Goal: Task Accomplishment & Management: Use online tool/utility

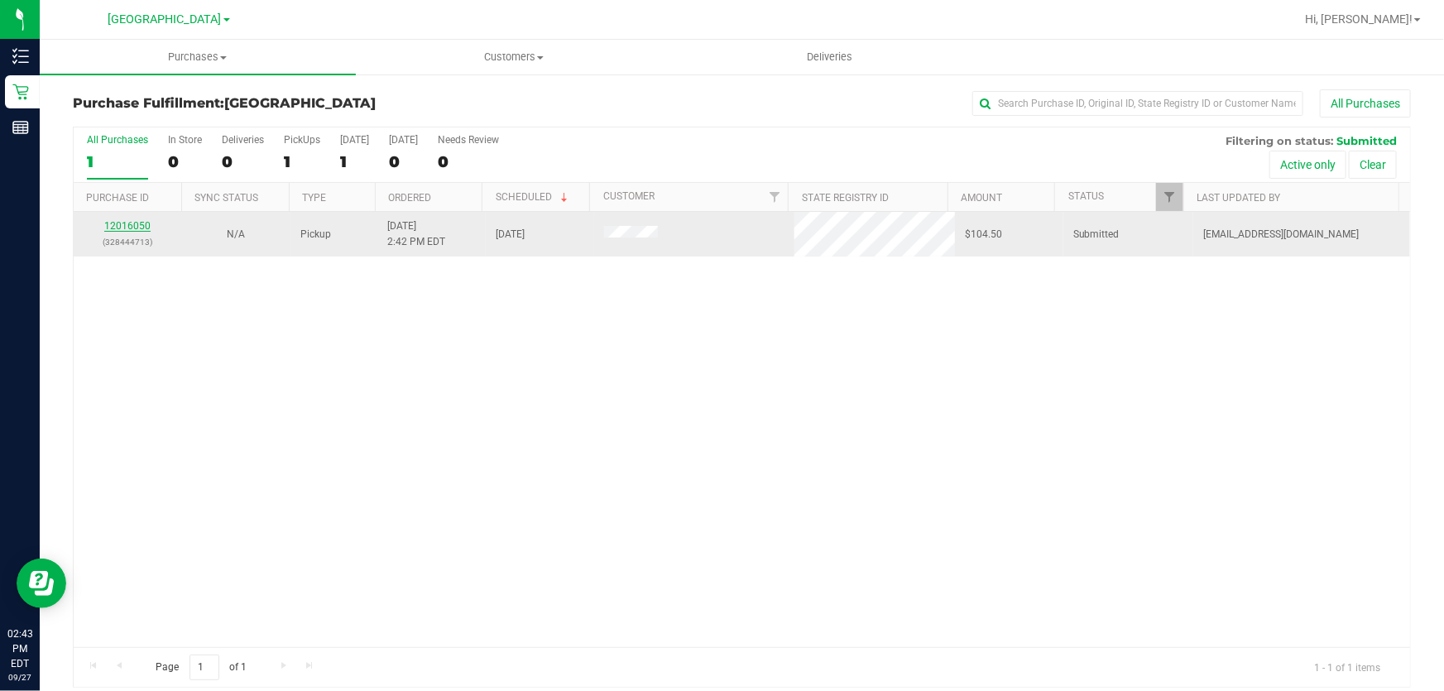
click at [142, 222] on link "12016050" at bounding box center [127, 226] width 46 height 12
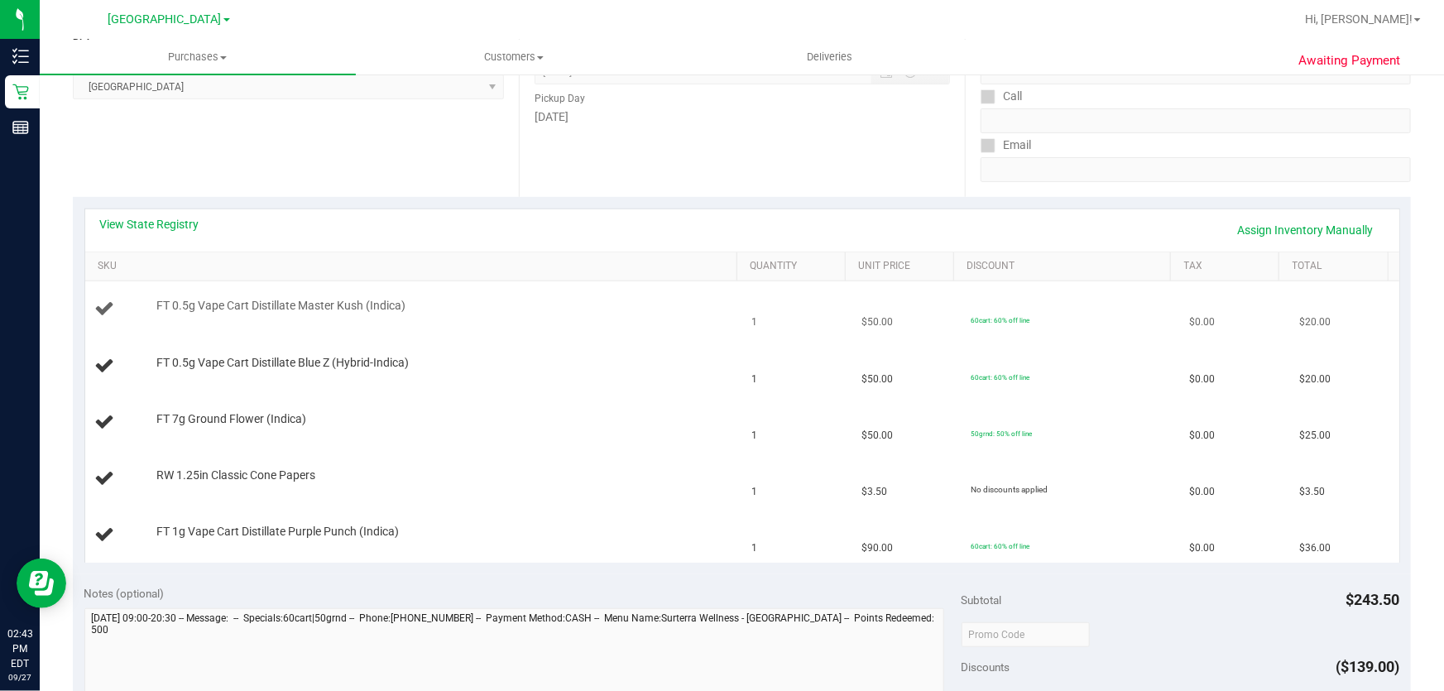
scroll to position [225, 0]
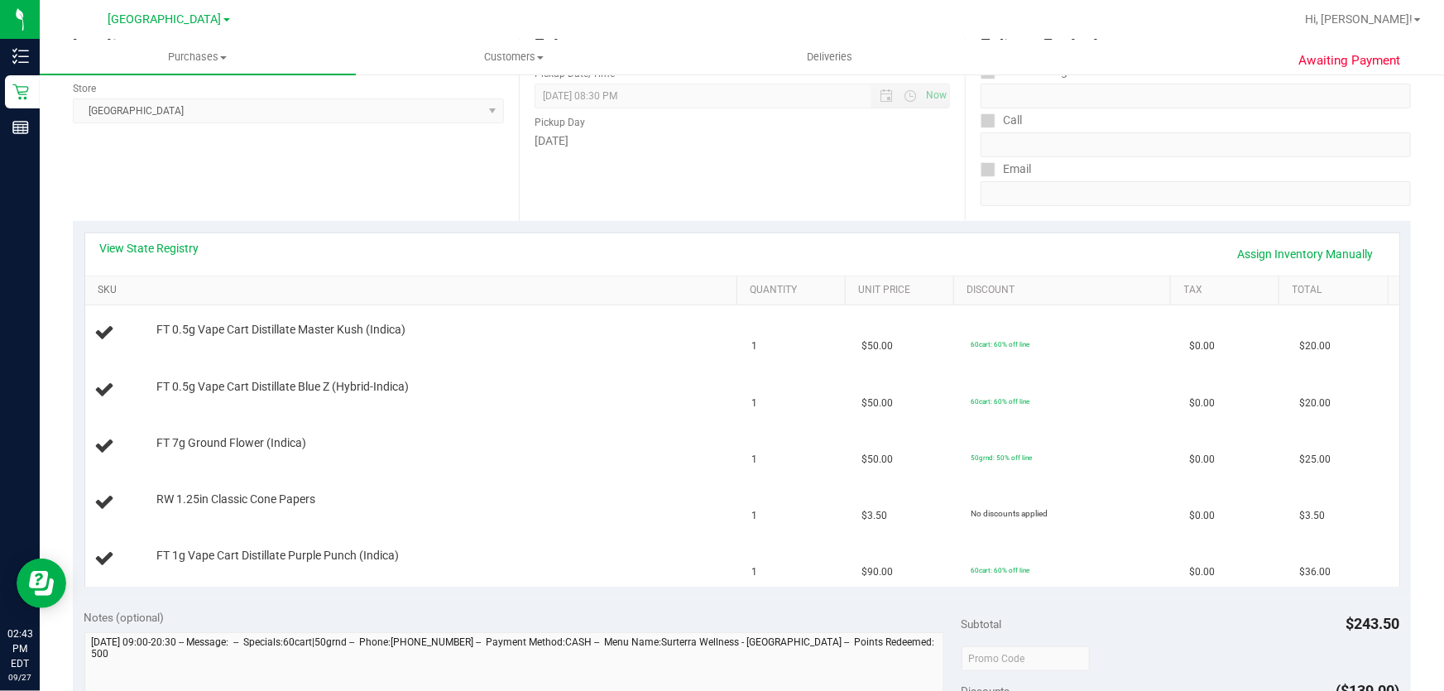
click at [113, 287] on link "SKU" at bounding box center [414, 290] width 632 height 13
drag, startPoint x: 207, startPoint y: 328, endPoint x: 1192, endPoint y: 608, distance: 1024.4
click at [1192, 608] on purchase-details "Back Edit Purchase Cancel Purchase View Profile # 12016050 BioTrack ID: - Submi…" at bounding box center [742, 572] width 1338 height 1417
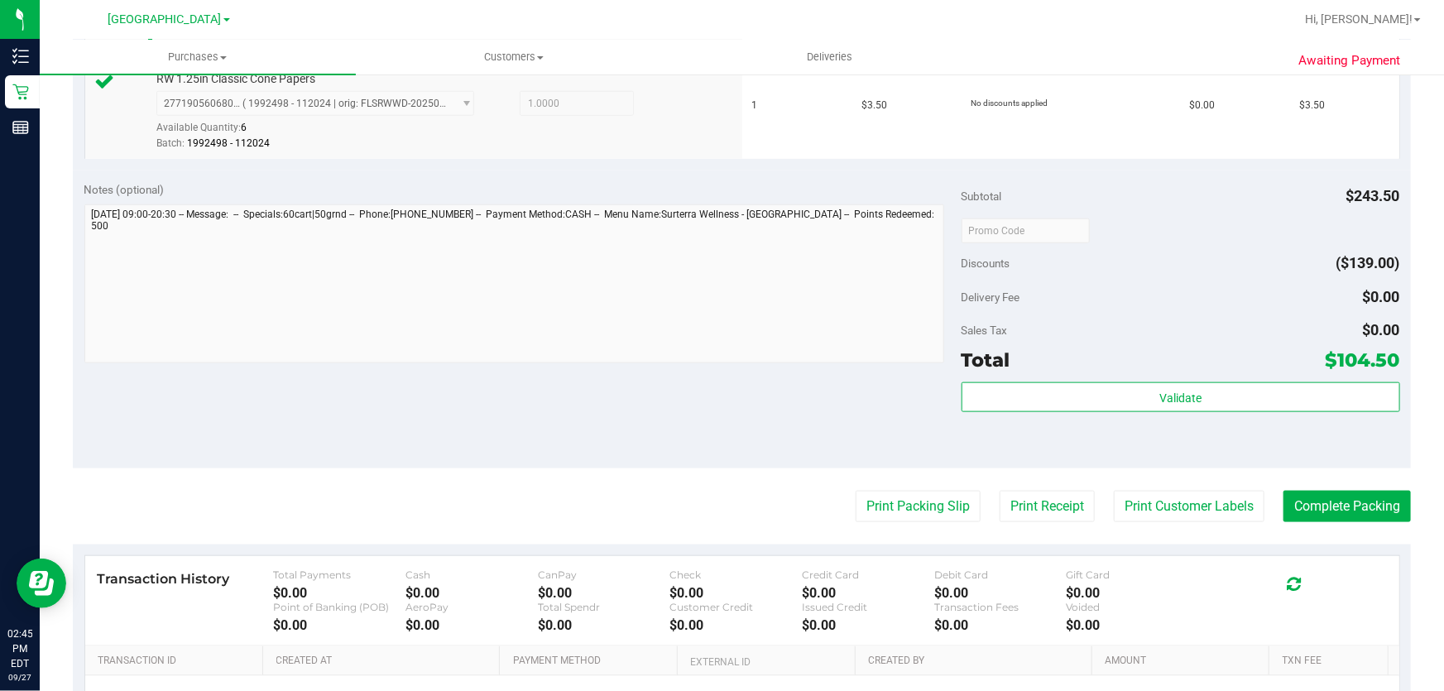
scroll to position [816, 0]
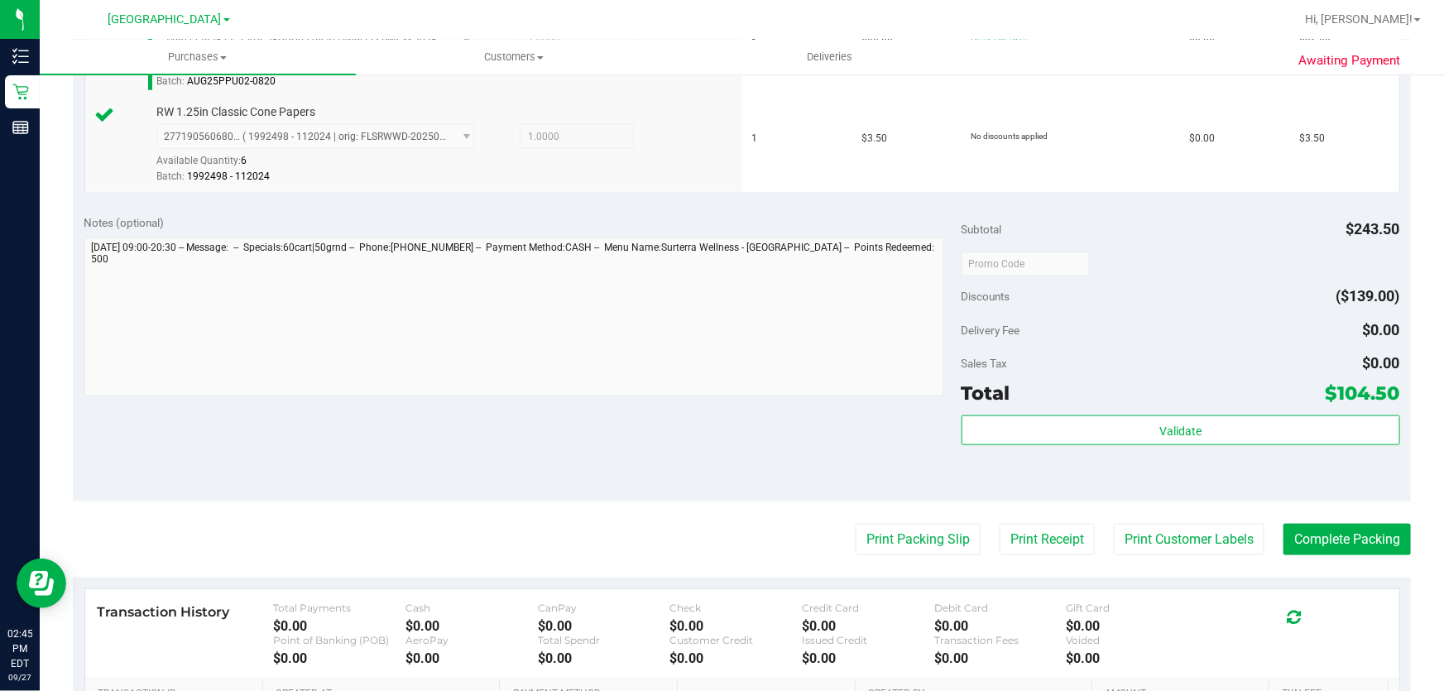
click at [1186, 409] on div "Subtotal $243.50 Discounts ($139.00) Delivery Fee $0.00 Sales Tax $0.00 Total $…" at bounding box center [1180, 351] width 438 height 275
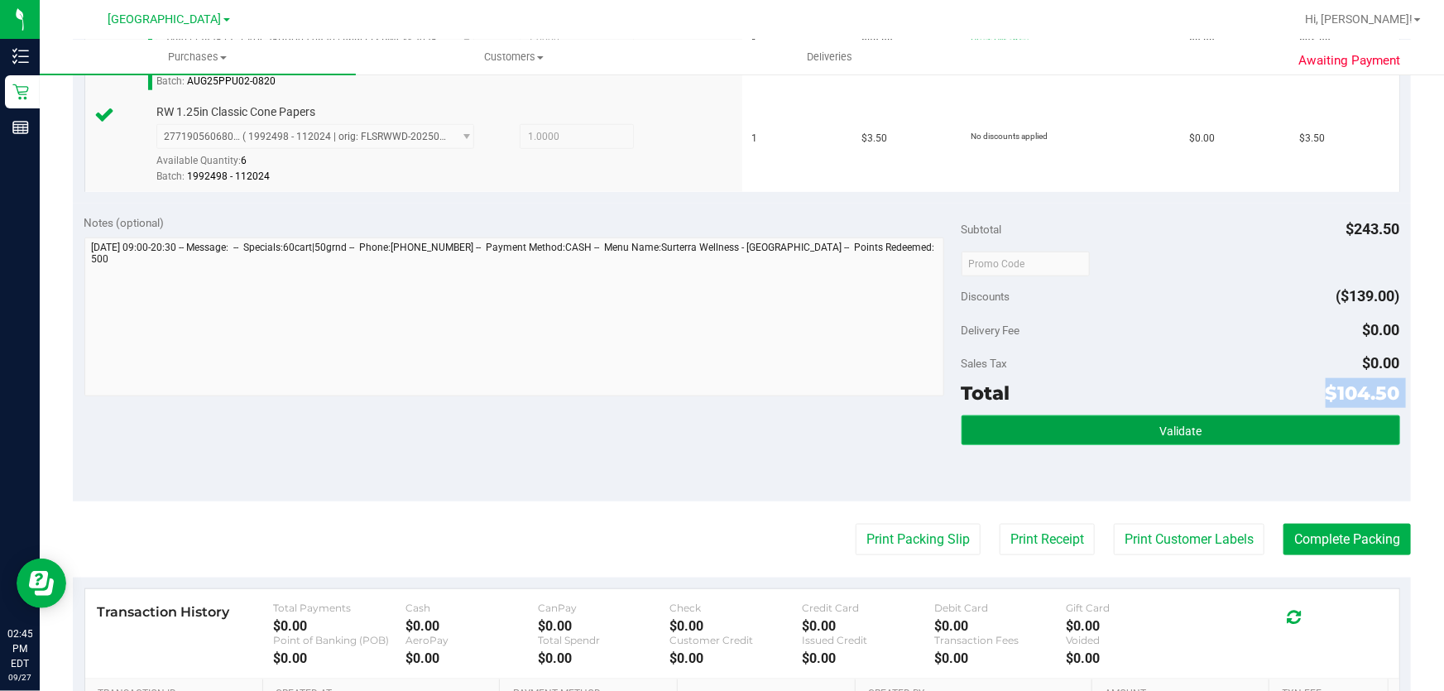
click at [1178, 429] on span "Validate" at bounding box center [1180, 430] width 42 height 13
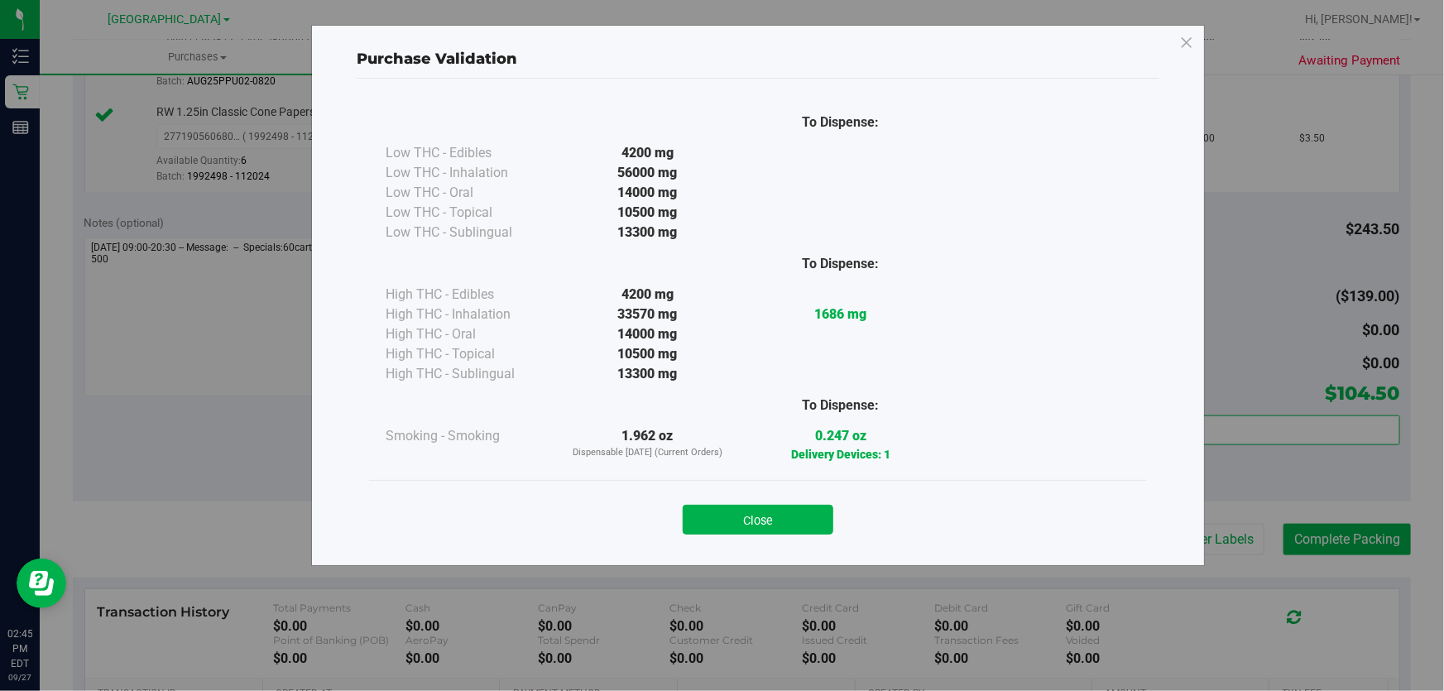
click at [769, 543] on div "Close" at bounding box center [758, 513] width 778 height 67
click at [740, 518] on button "Close" at bounding box center [757, 520] width 151 height 30
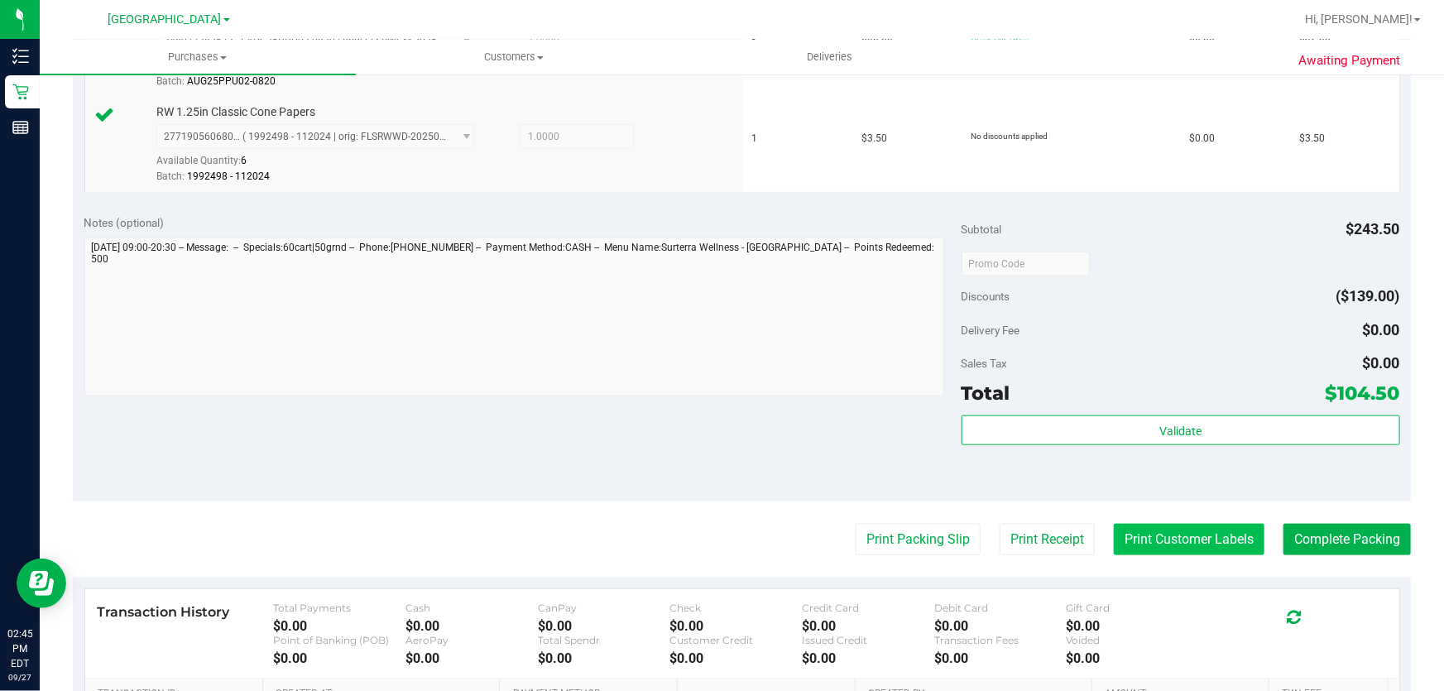
click at [1176, 533] on button "Print Customer Labels" at bounding box center [1188, 539] width 151 height 31
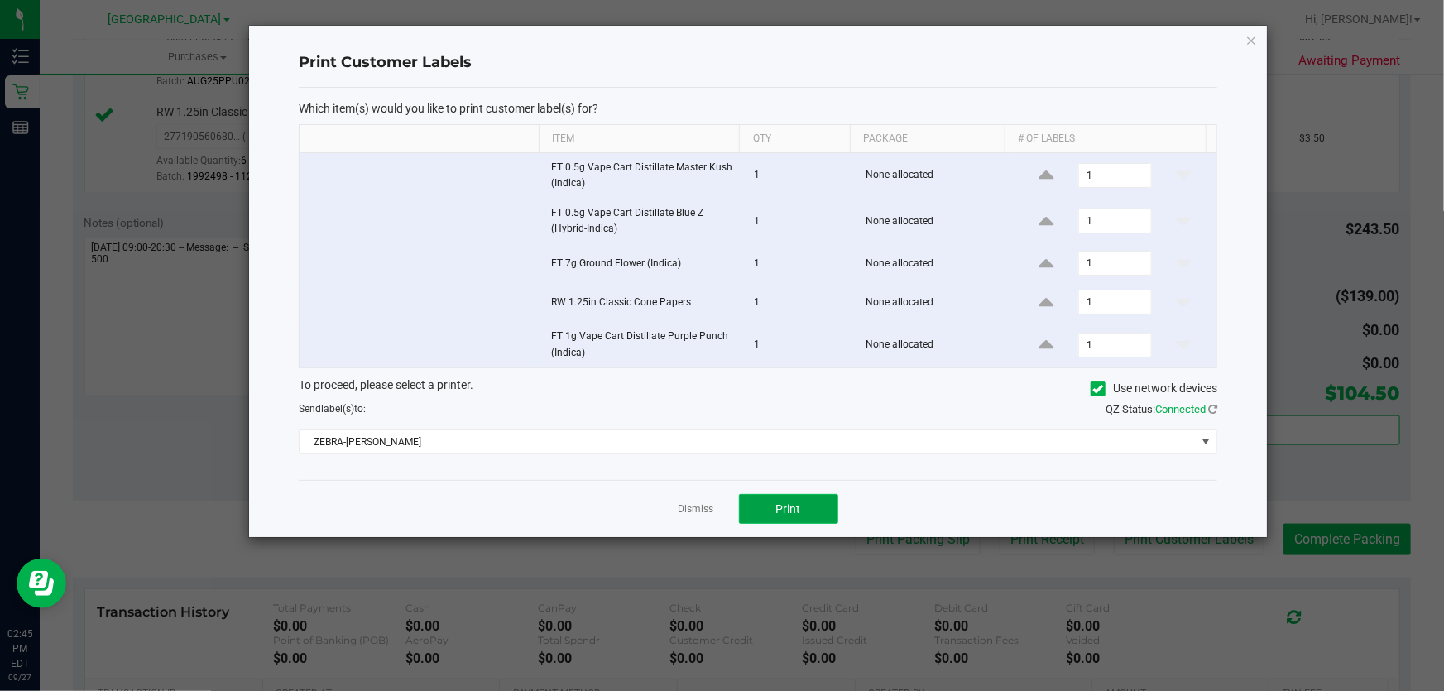
click at [802, 499] on button "Print" at bounding box center [788, 509] width 99 height 30
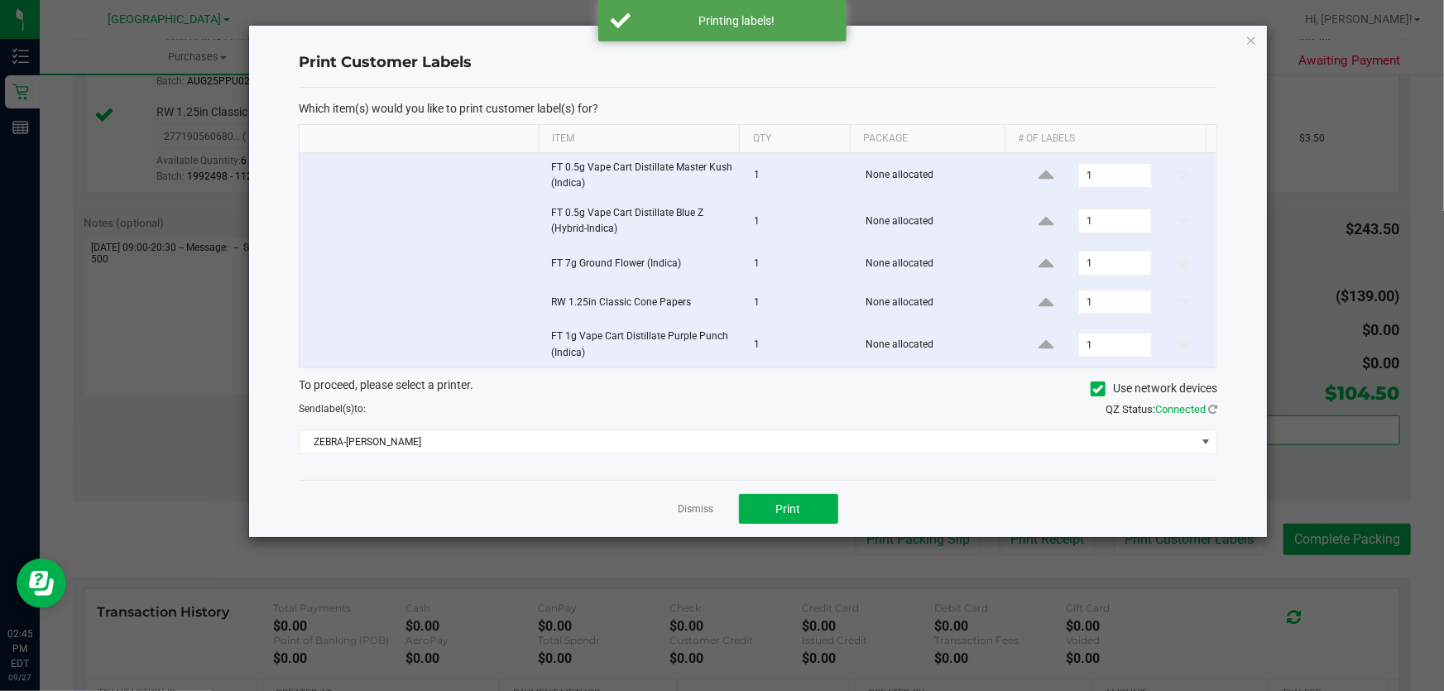
click at [718, 505] on div "Dismiss Print" at bounding box center [758, 508] width 918 height 57
click at [712, 505] on link "Dismiss" at bounding box center [696, 509] width 36 height 14
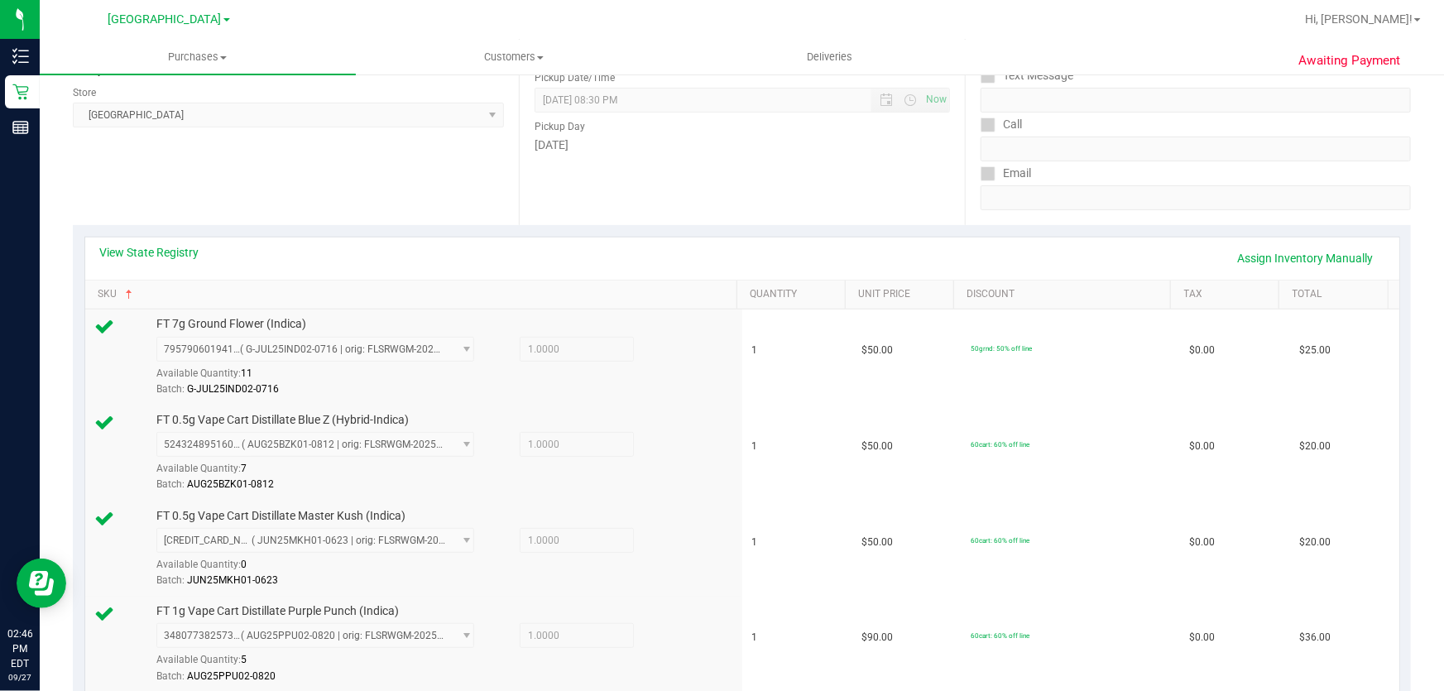
scroll to position [0, 0]
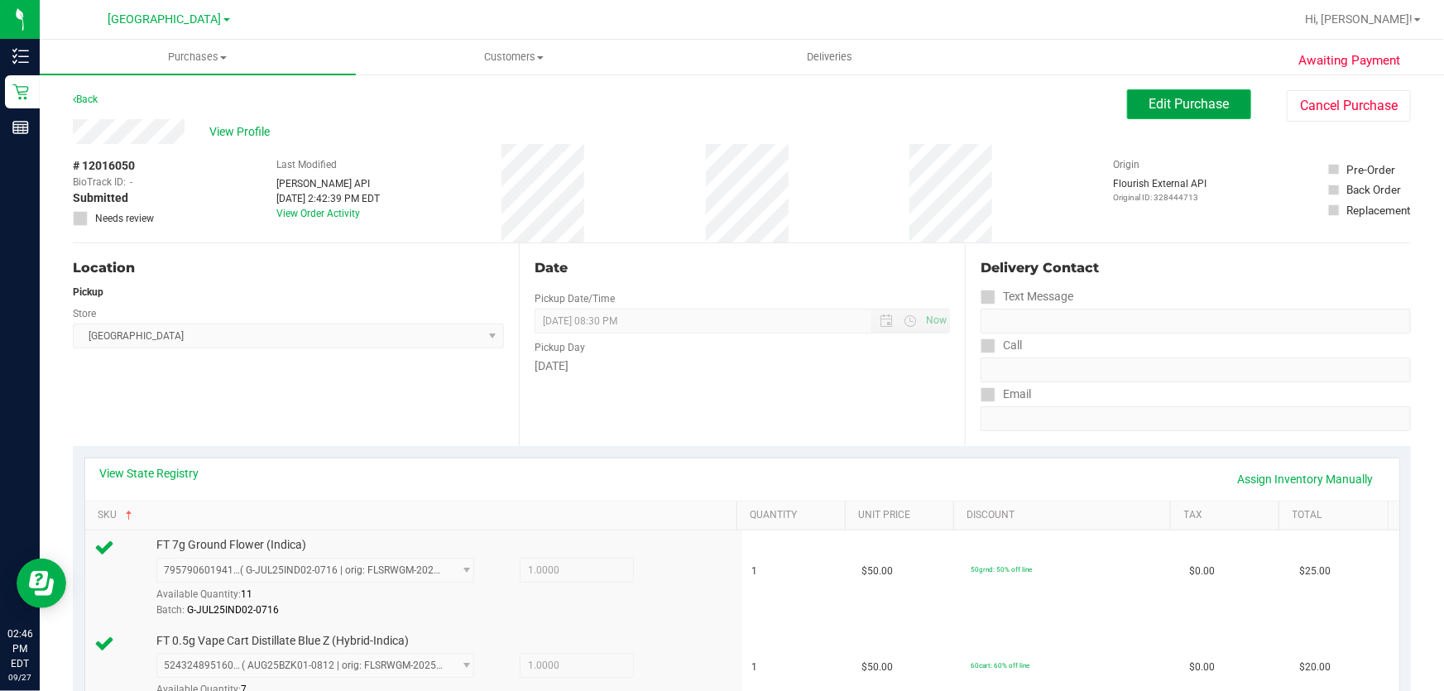
click at [1190, 100] on span "Edit Purchase" at bounding box center [1189, 104] width 80 height 16
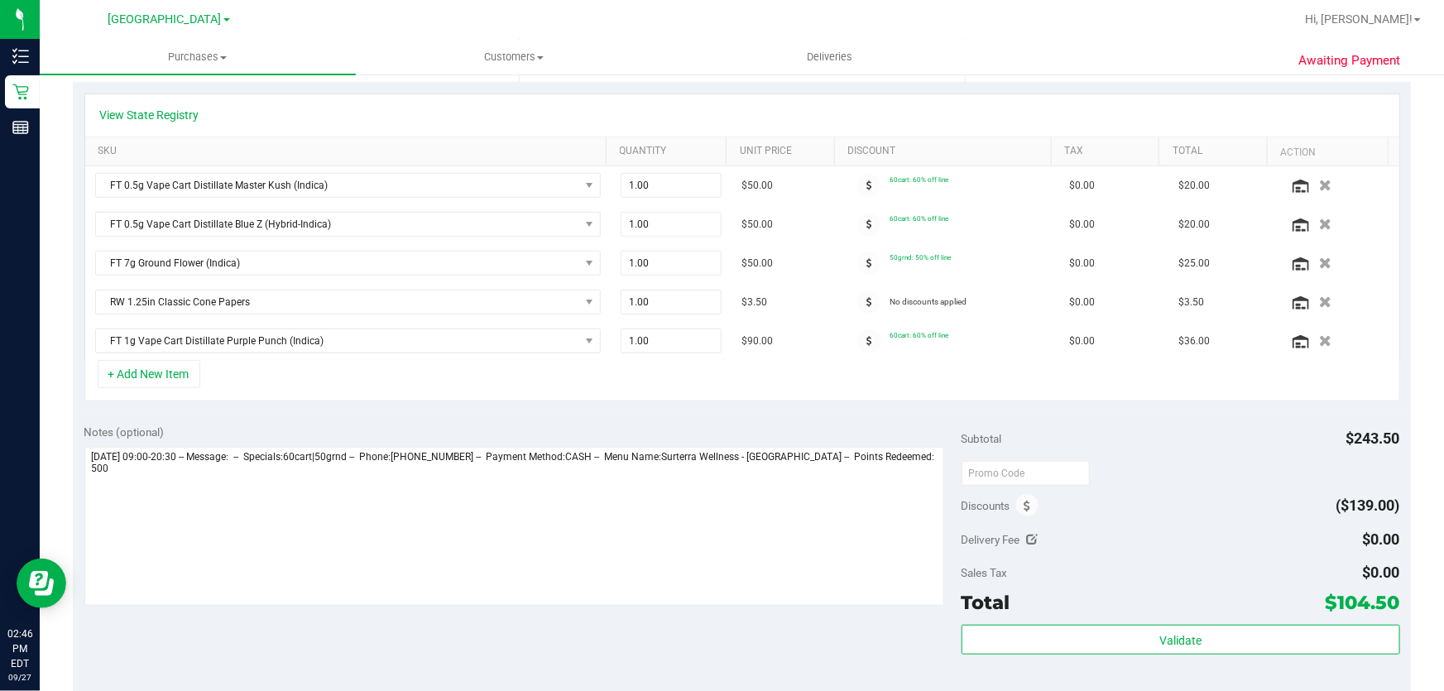
scroll to position [451, 0]
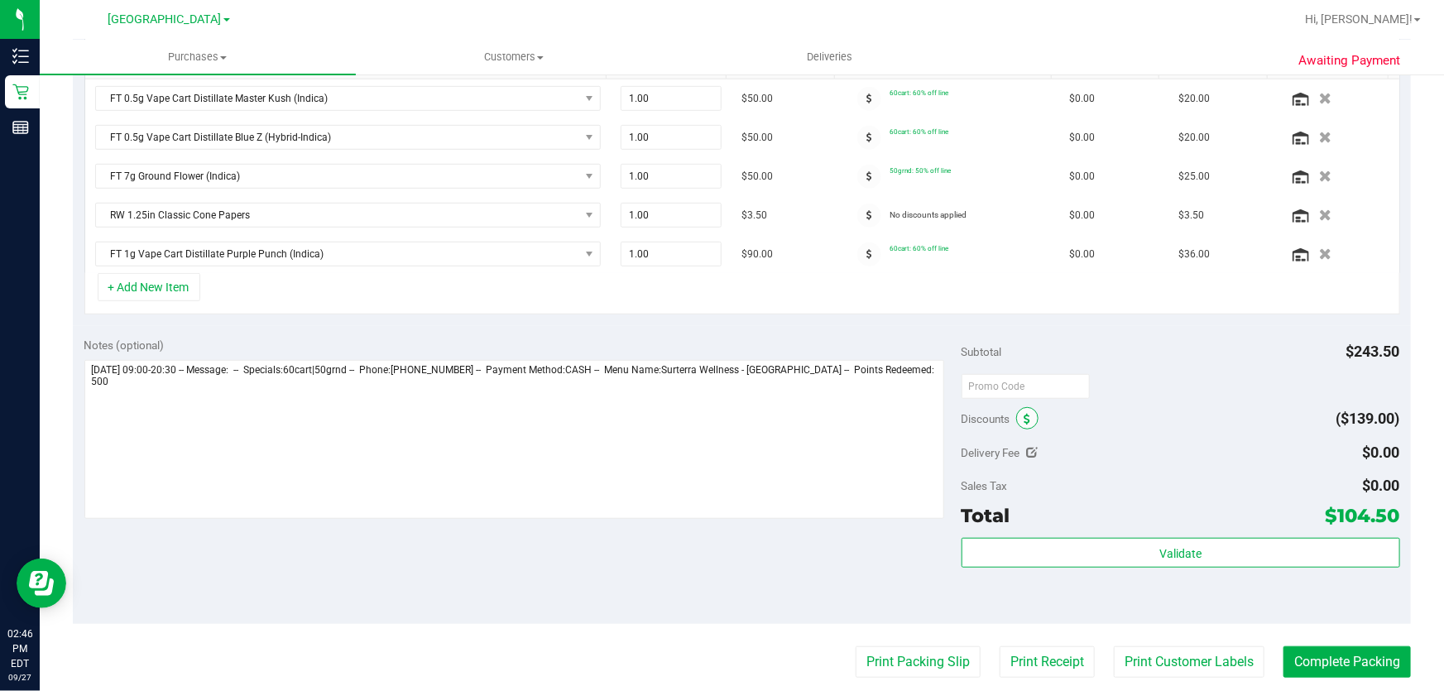
click at [1024, 414] on icon at bounding box center [1027, 420] width 7 height 12
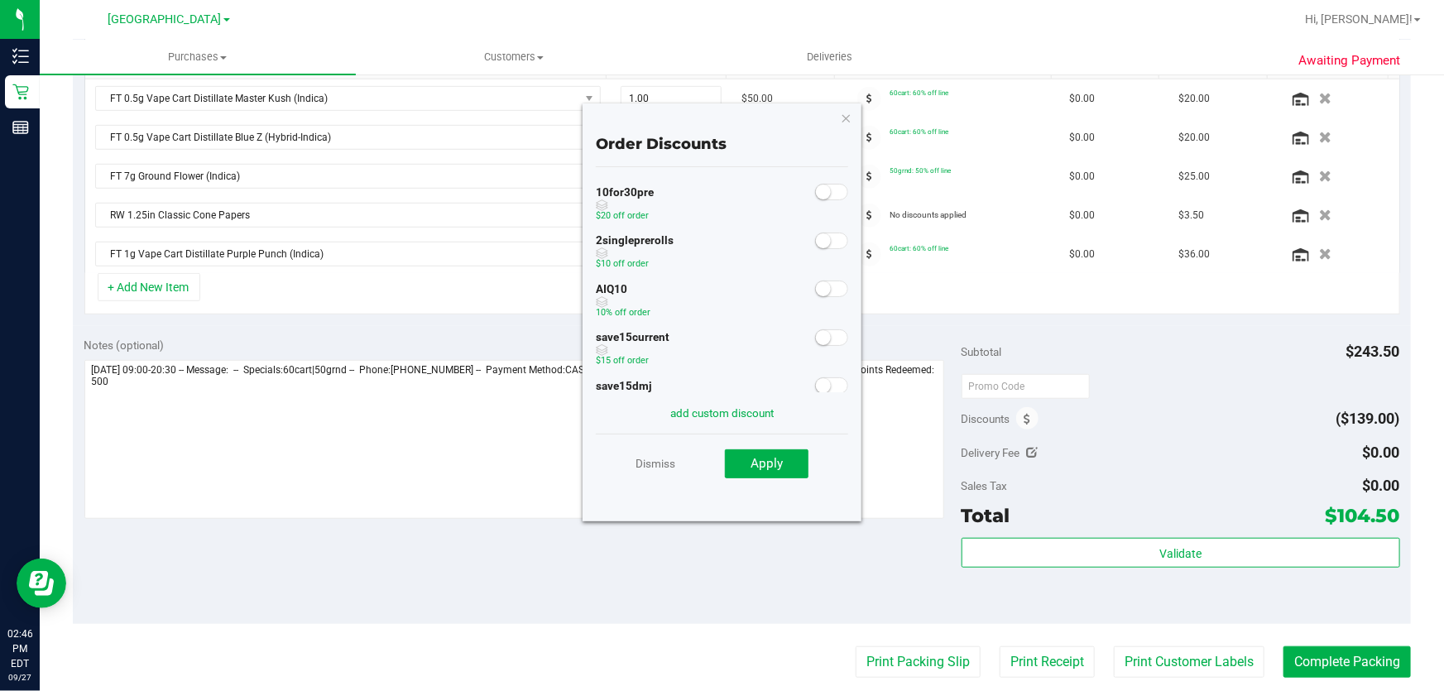
click at [826, 289] on span at bounding box center [831, 288] width 33 height 17
click at [773, 456] on span "Apply" at bounding box center [766, 463] width 32 height 15
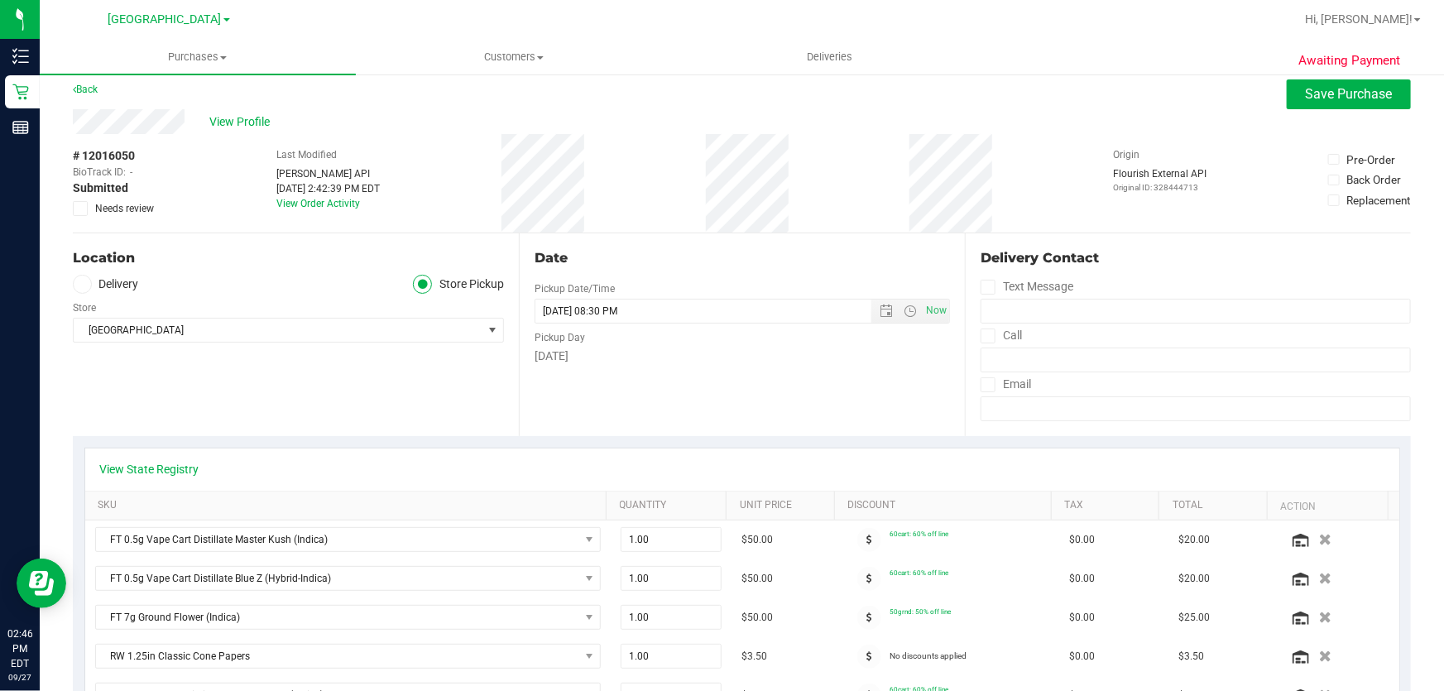
scroll to position [0, 0]
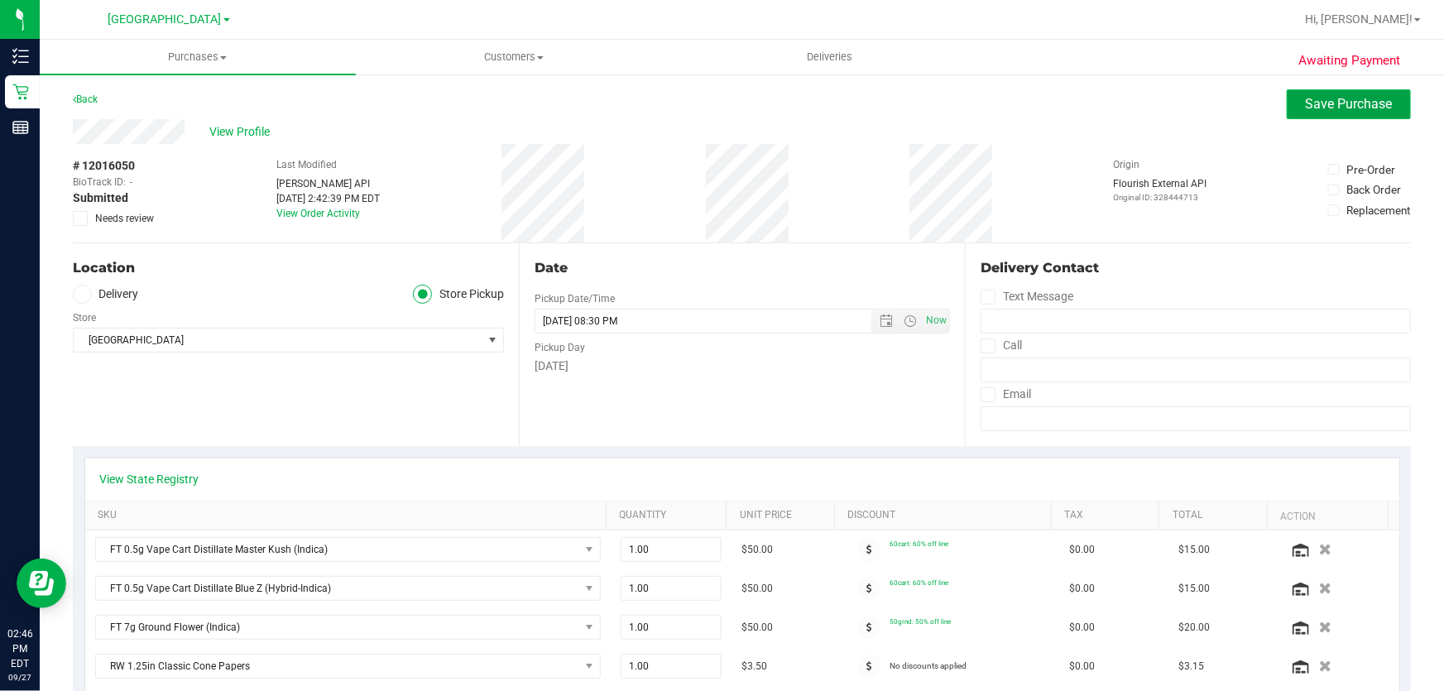
click at [1343, 106] on span "Save Purchase" at bounding box center [1348, 104] width 87 height 16
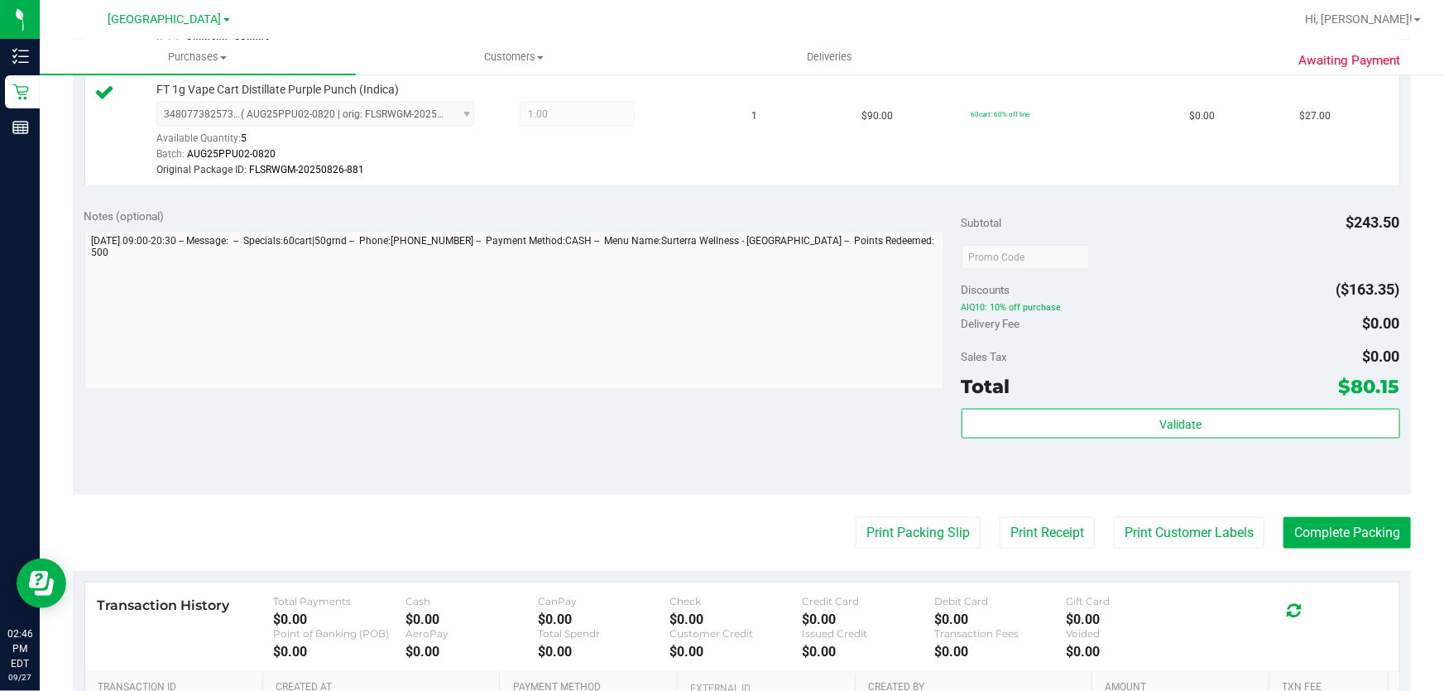
scroll to position [902, 0]
click at [1148, 442] on div "Validate" at bounding box center [1180, 446] width 438 height 74
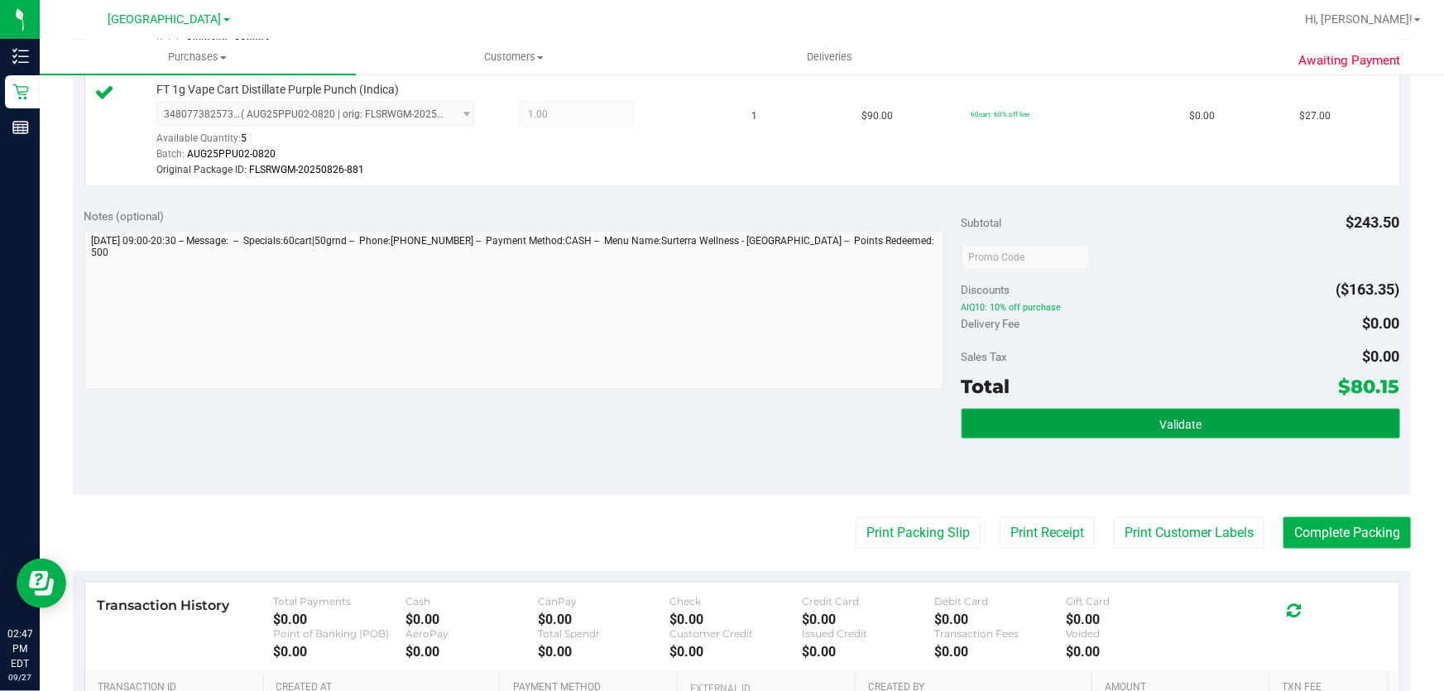
click at [1154, 431] on button "Validate" at bounding box center [1180, 424] width 438 height 30
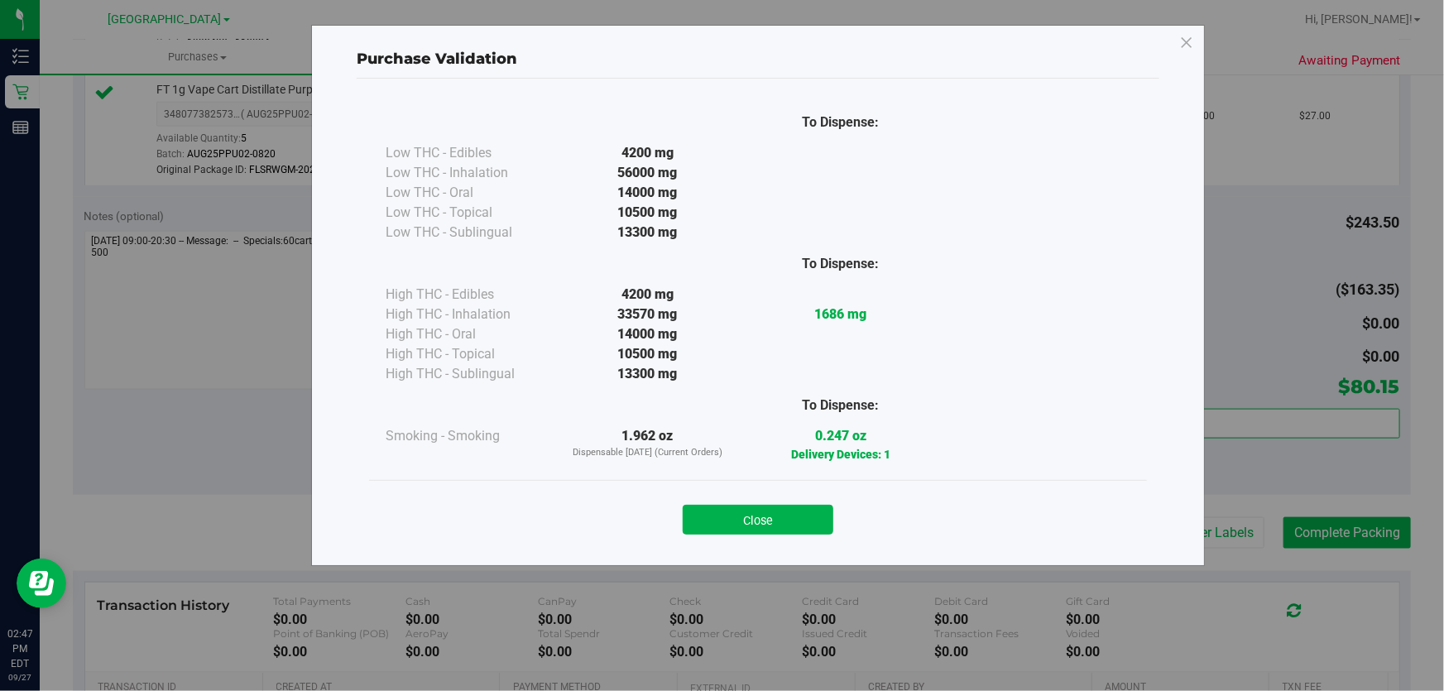
drag, startPoint x: 832, startPoint y: 506, endPoint x: 813, endPoint y: 511, distance: 19.7
click at [816, 510] on button "Close" at bounding box center [757, 520] width 151 height 30
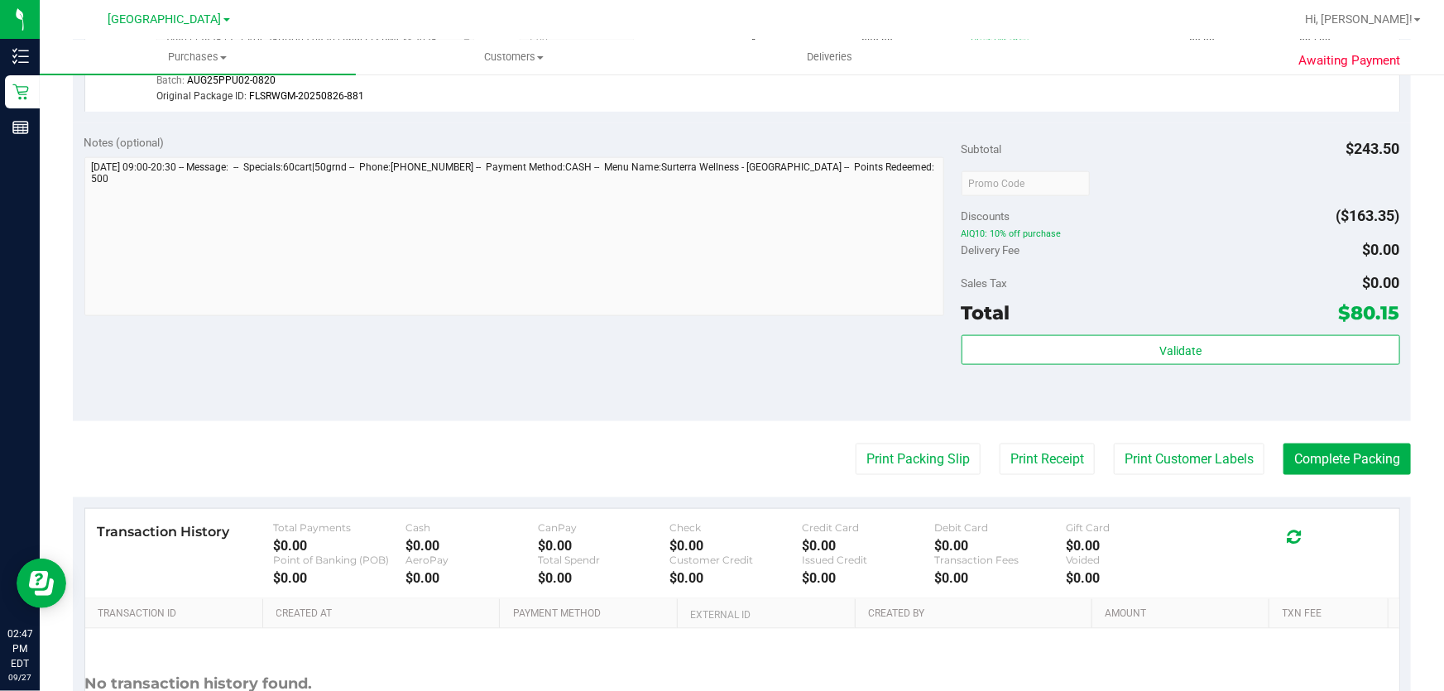
scroll to position [977, 0]
click at [1323, 461] on button "Complete Packing" at bounding box center [1346, 457] width 127 height 31
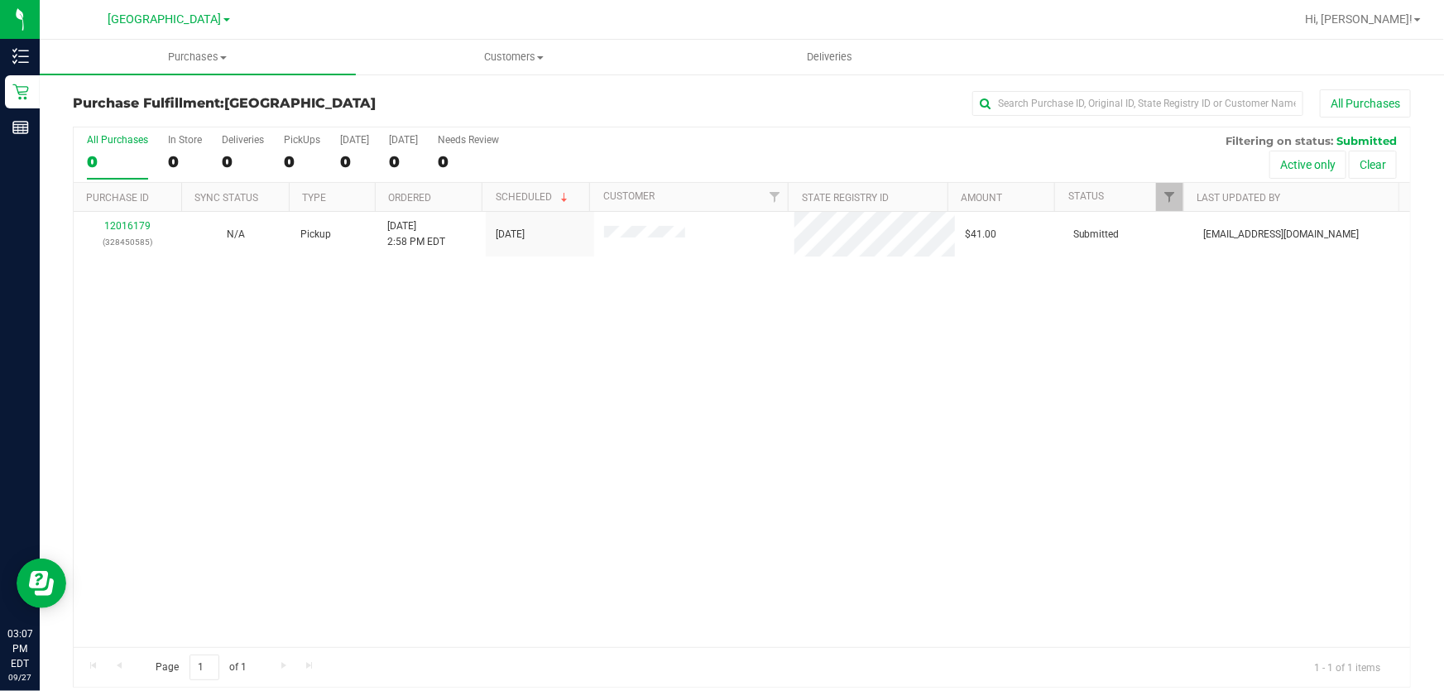
click at [134, 204] on th "Purchase ID" at bounding box center [128, 197] width 108 height 29
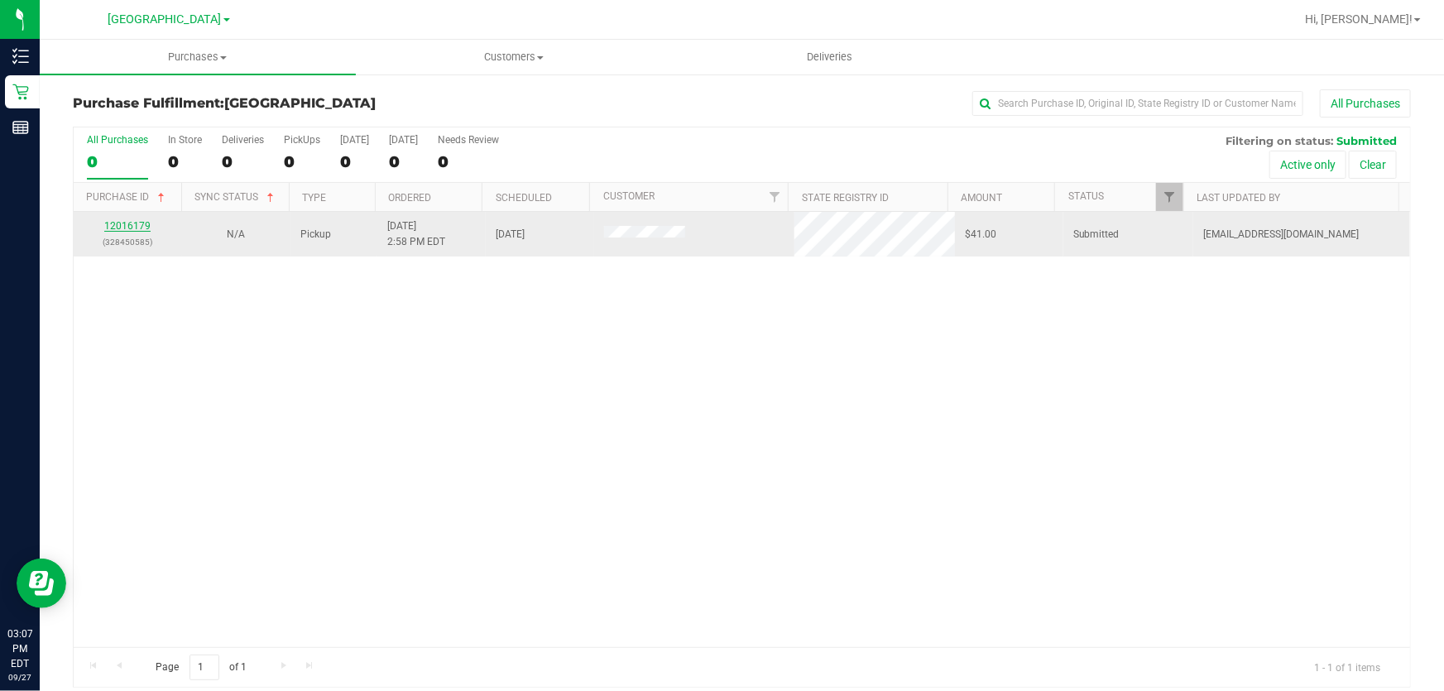
click at [136, 223] on link "12016179" at bounding box center [127, 226] width 46 height 12
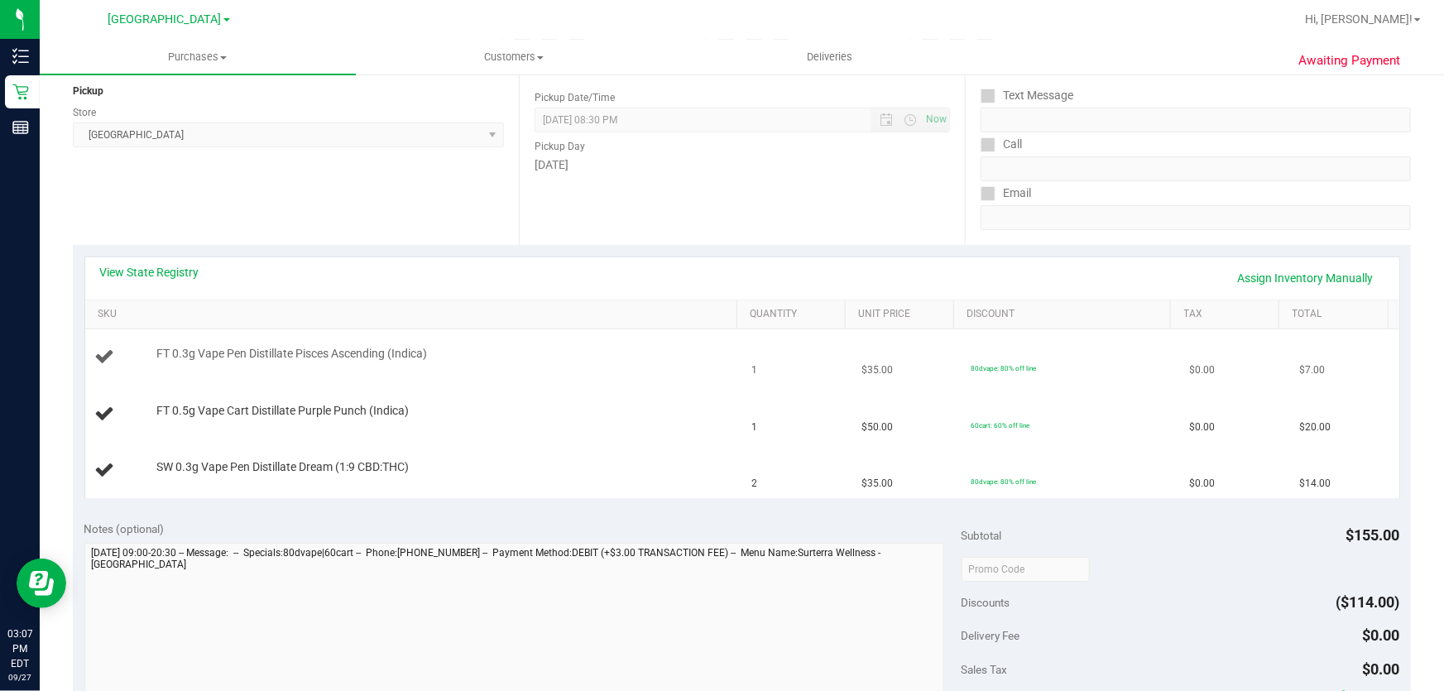
scroll to position [225, 0]
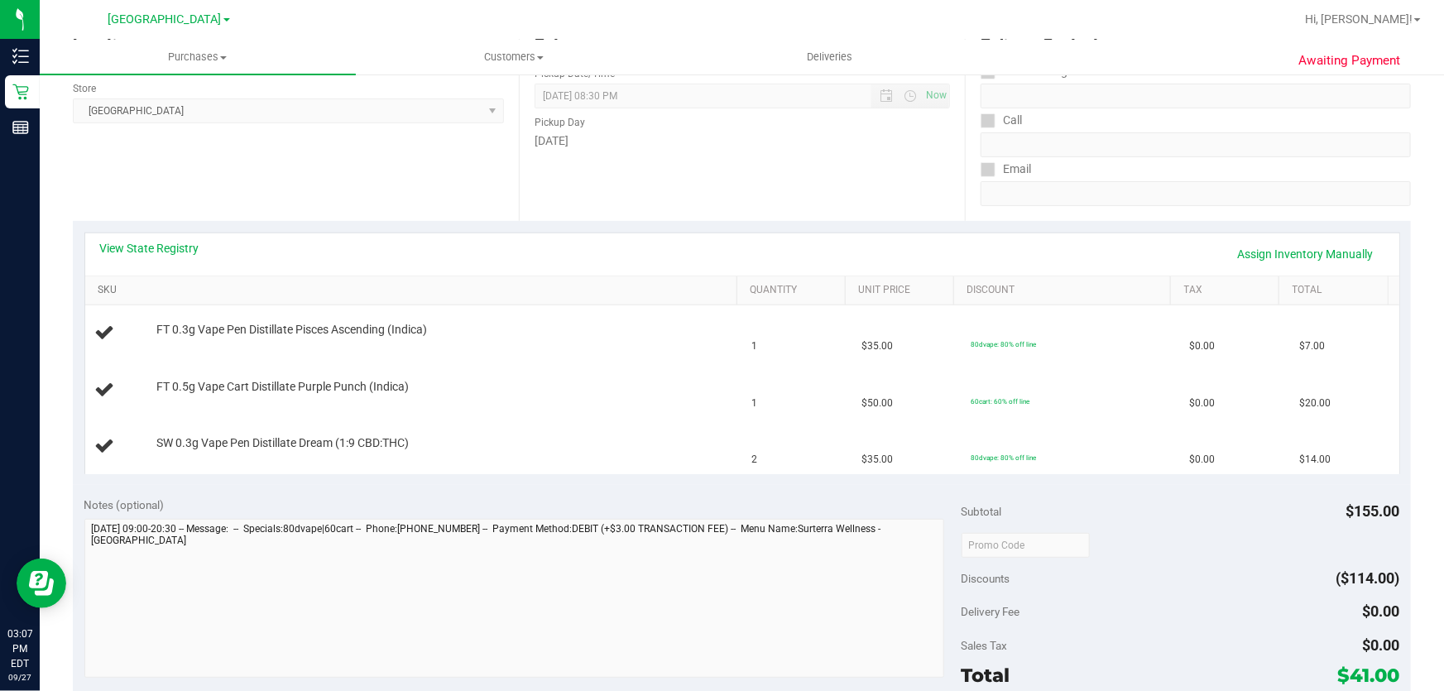
click at [107, 288] on link "SKU" at bounding box center [414, 290] width 632 height 13
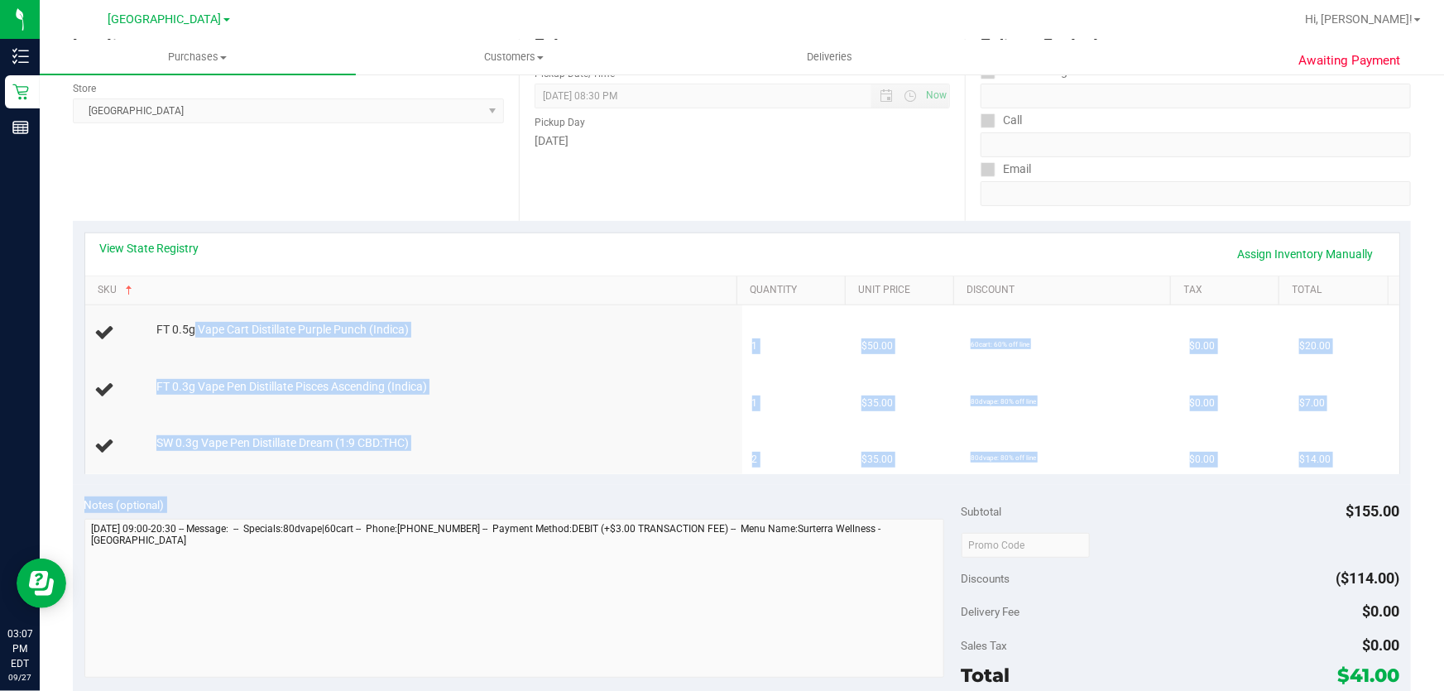
click at [795, 545] on purchase-details "Back Edit Purchase Cancel Purchase View Profile # 12016179 BioTrack ID: - Submi…" at bounding box center [742, 516] width 1338 height 1304
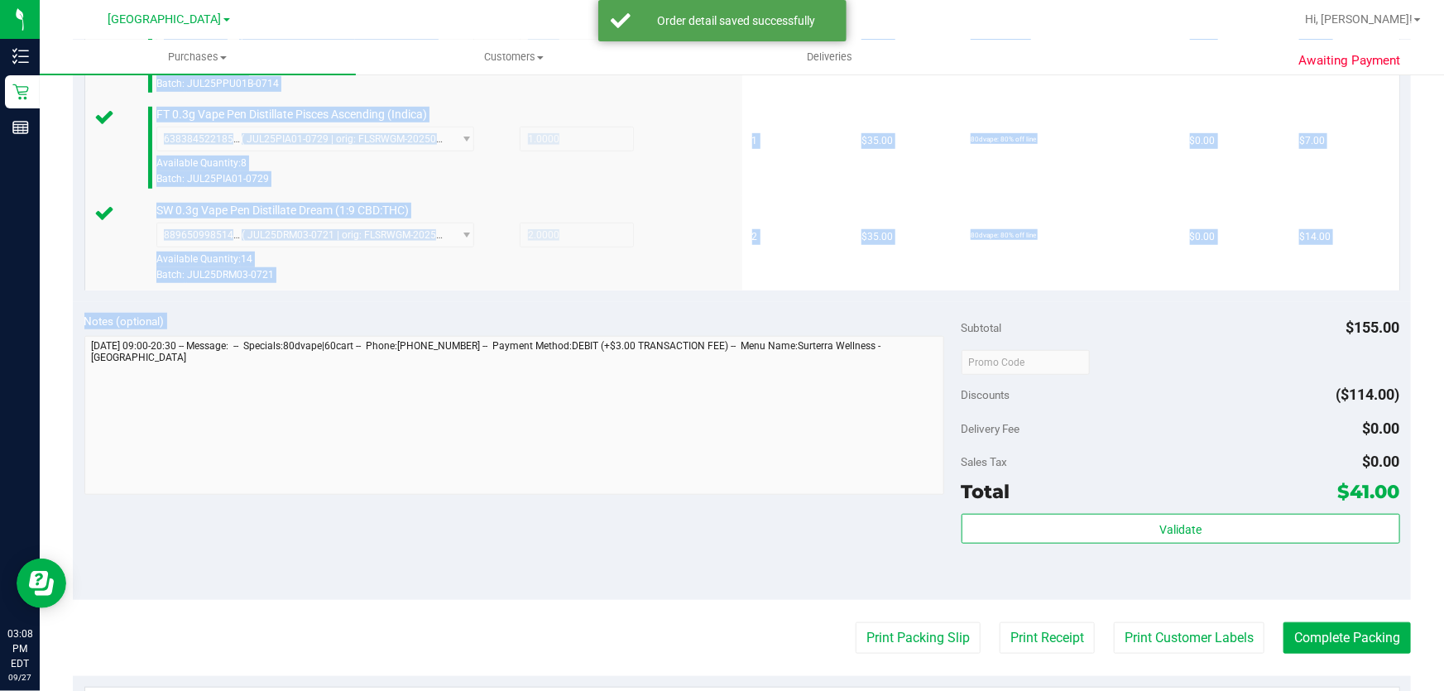
scroll to position [677, 0]
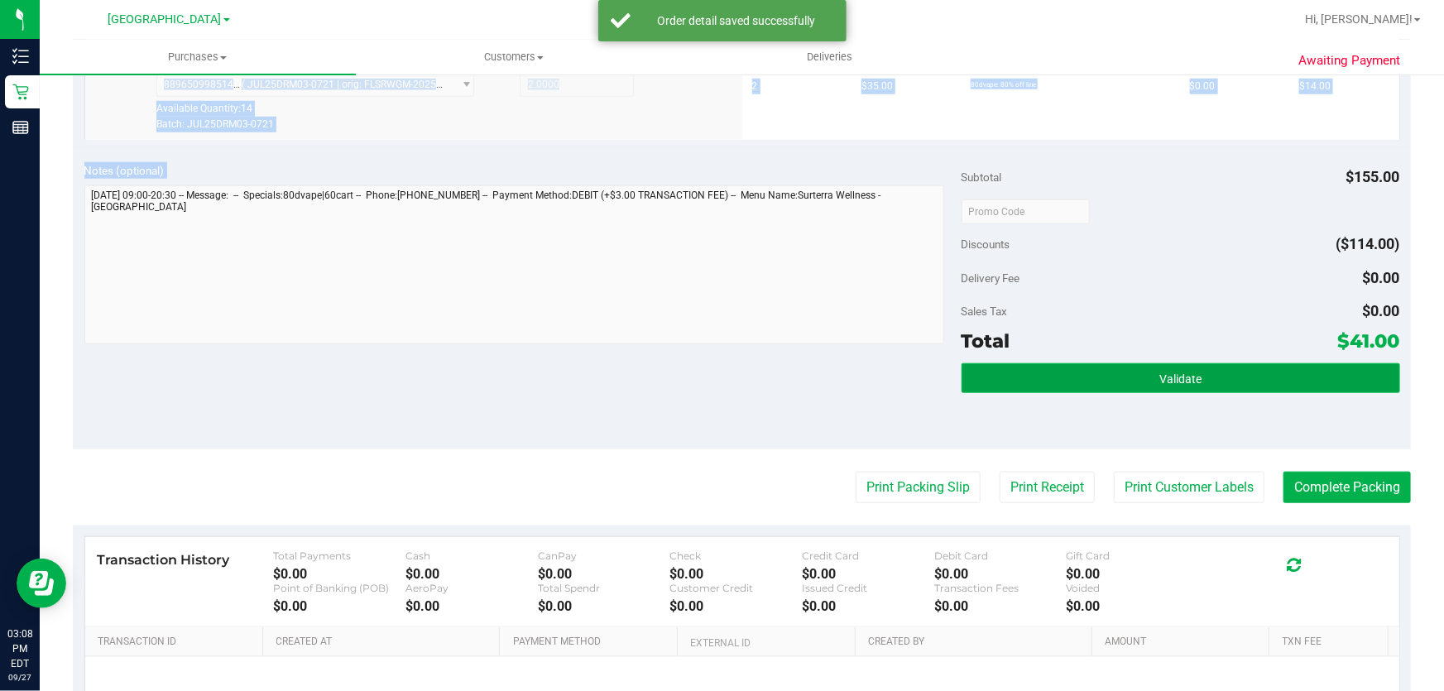
click at [1188, 374] on span "Validate" at bounding box center [1180, 378] width 42 height 13
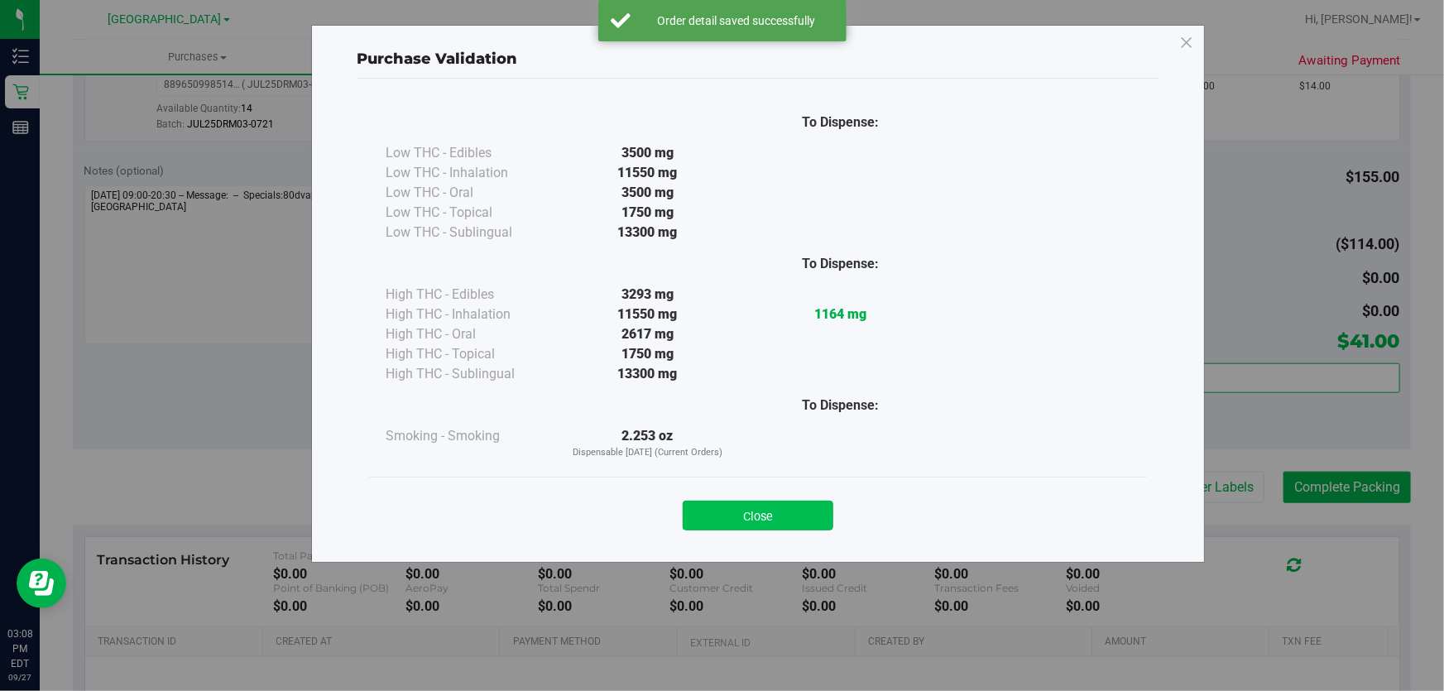
drag, startPoint x: 754, startPoint y: 534, endPoint x: 809, endPoint y: 515, distance: 58.6
click at [755, 534] on div "Close" at bounding box center [758, 509] width 778 height 67
click at [811, 513] on button "Close" at bounding box center [757, 515] width 151 height 30
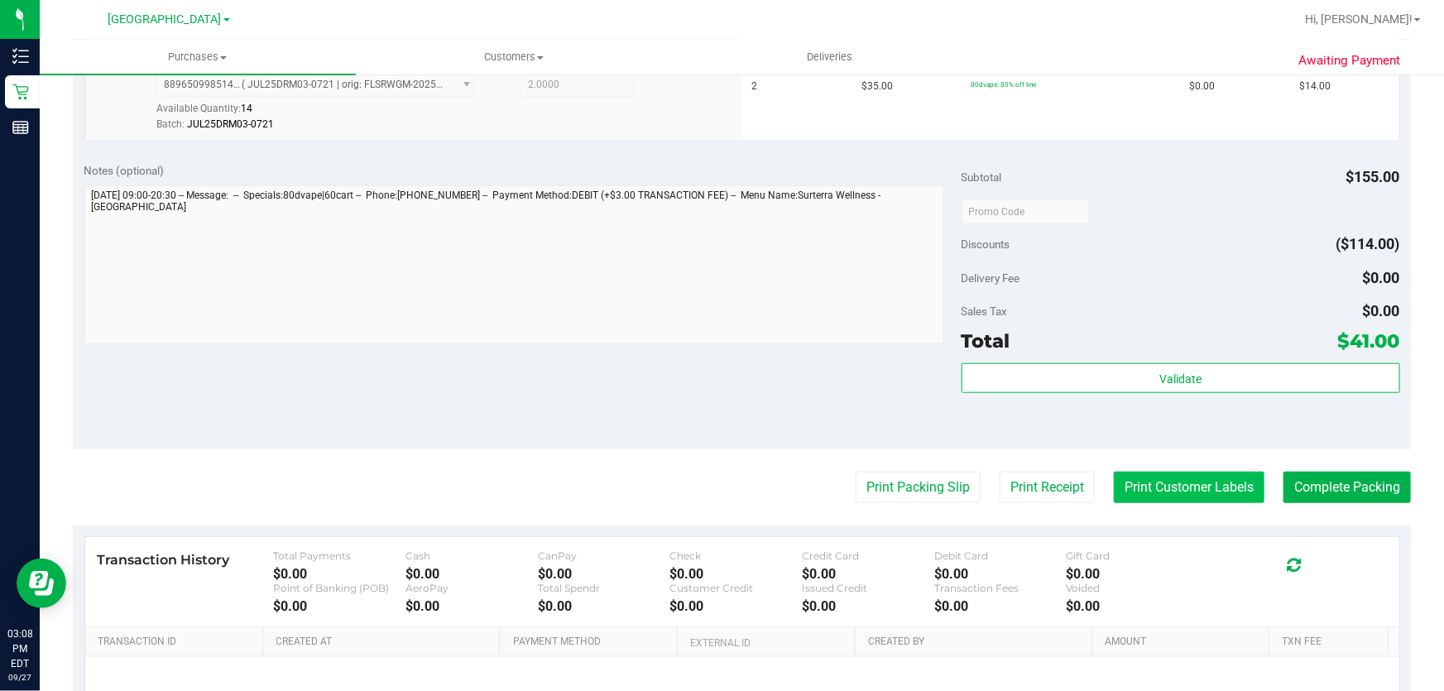
click at [1172, 486] on button "Print Customer Labels" at bounding box center [1188, 487] width 151 height 31
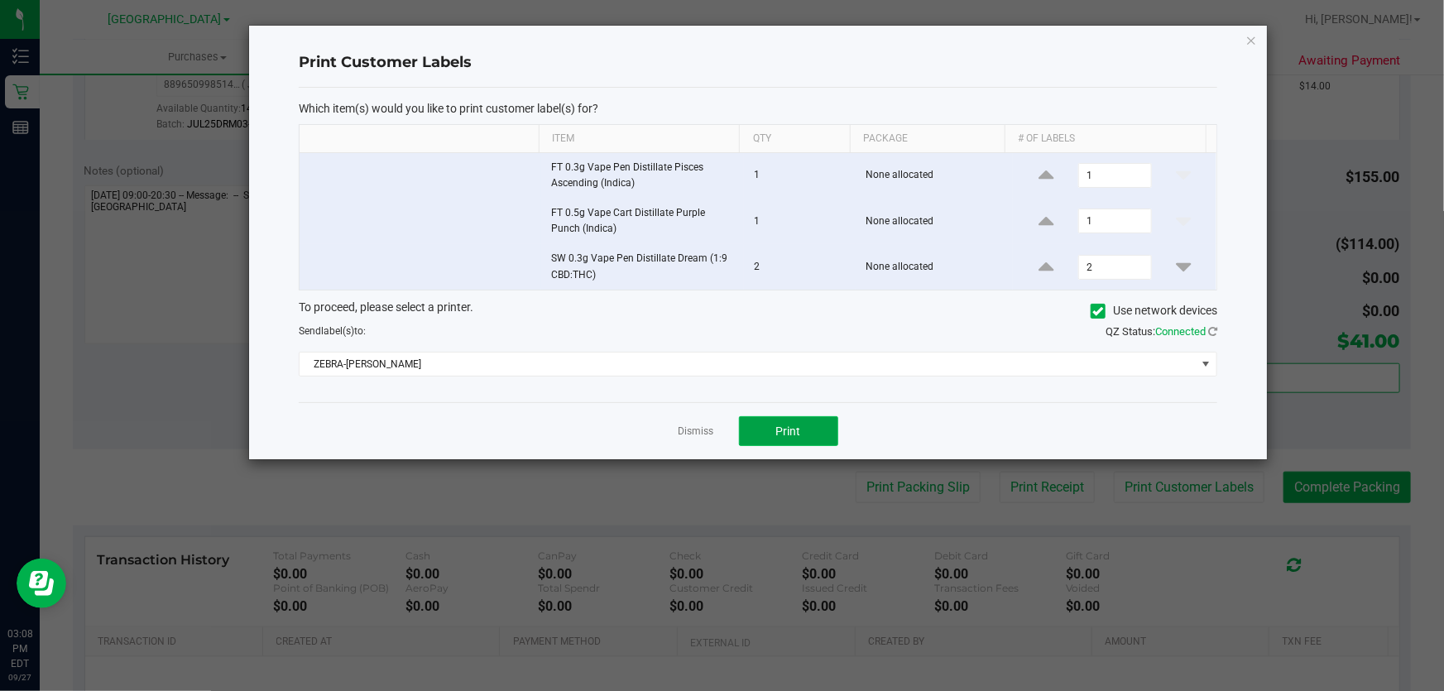
click at [756, 438] on button "Print" at bounding box center [788, 431] width 99 height 30
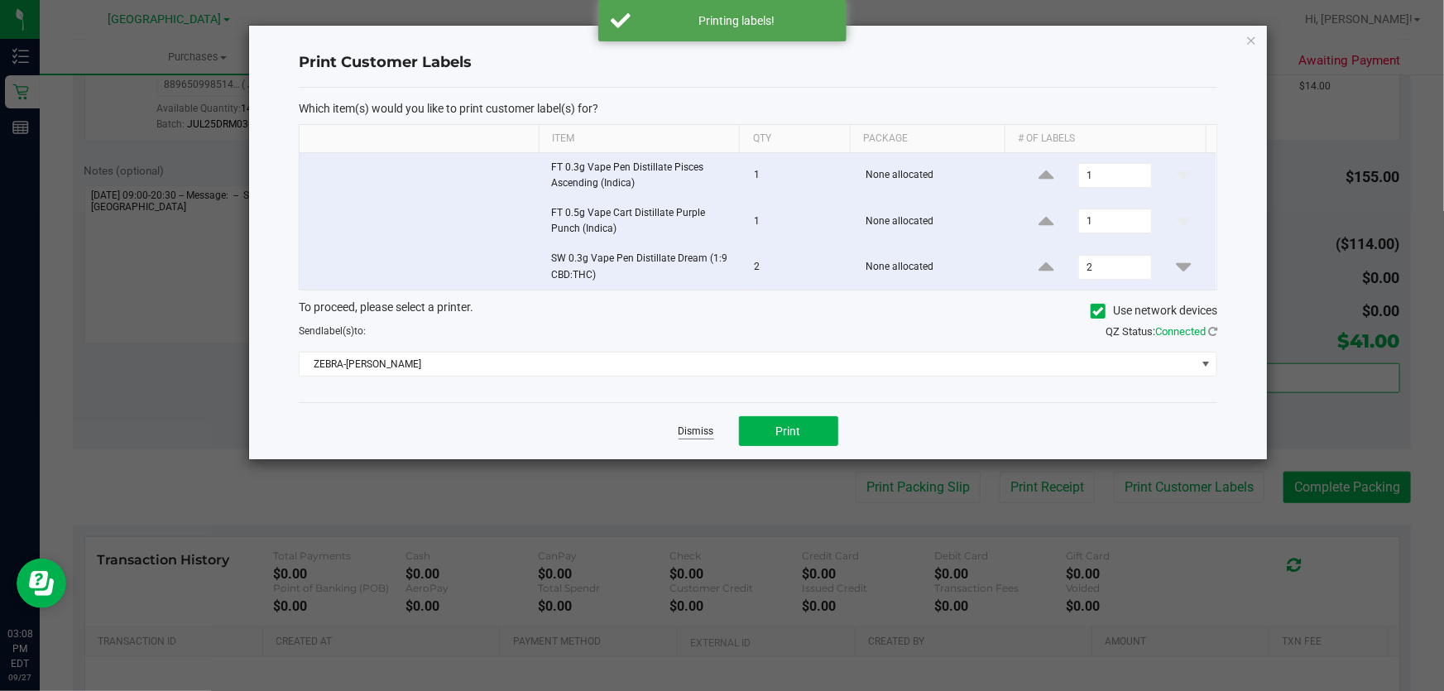
click at [693, 432] on link "Dismiss" at bounding box center [696, 431] width 36 height 14
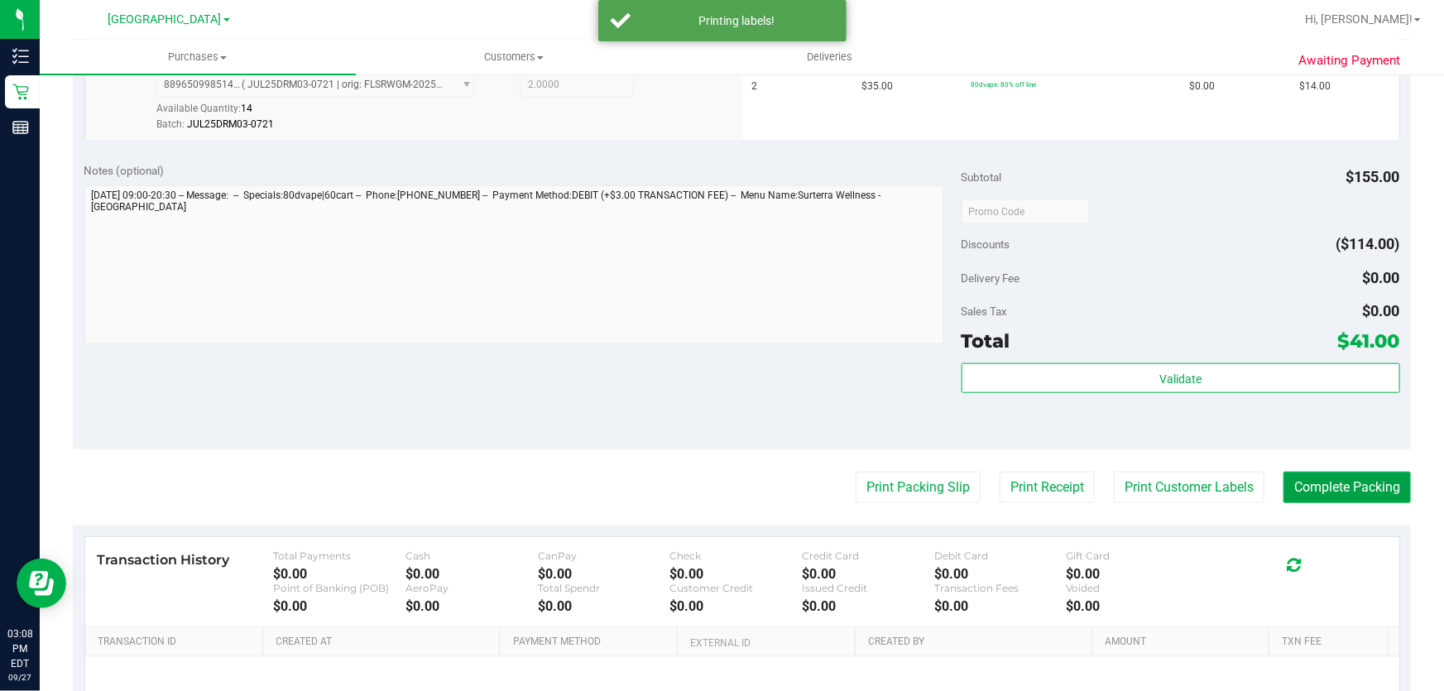
click at [1319, 486] on button "Complete Packing" at bounding box center [1346, 487] width 127 height 31
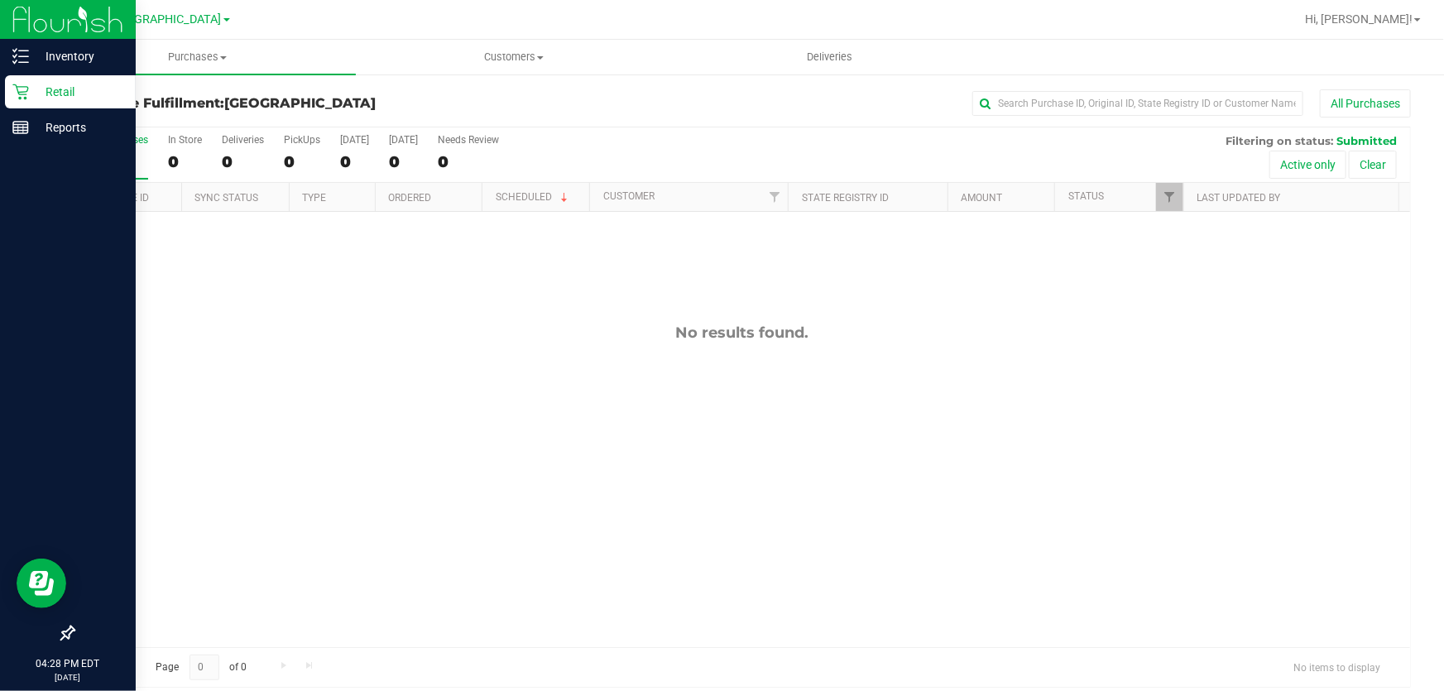
click at [21, 90] on icon at bounding box center [20, 92] width 17 height 17
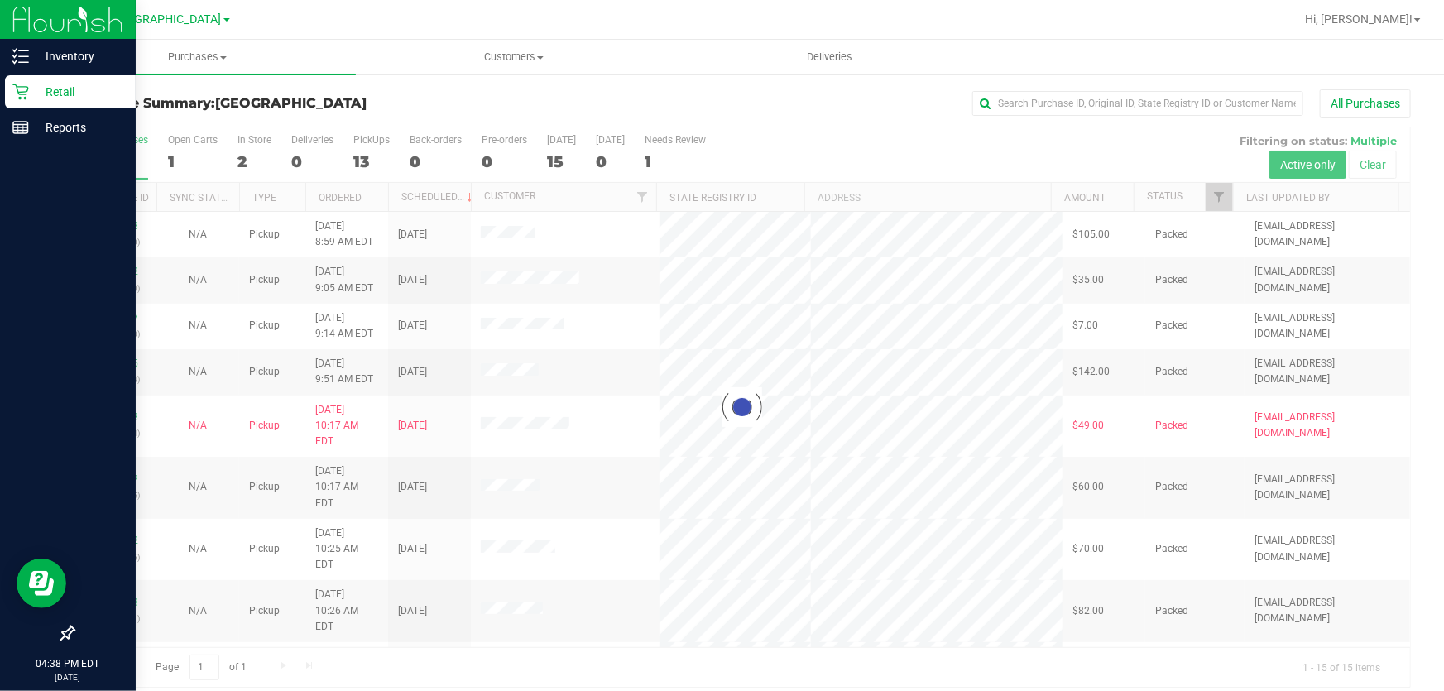
click at [41, 95] on p "Retail" at bounding box center [78, 92] width 99 height 20
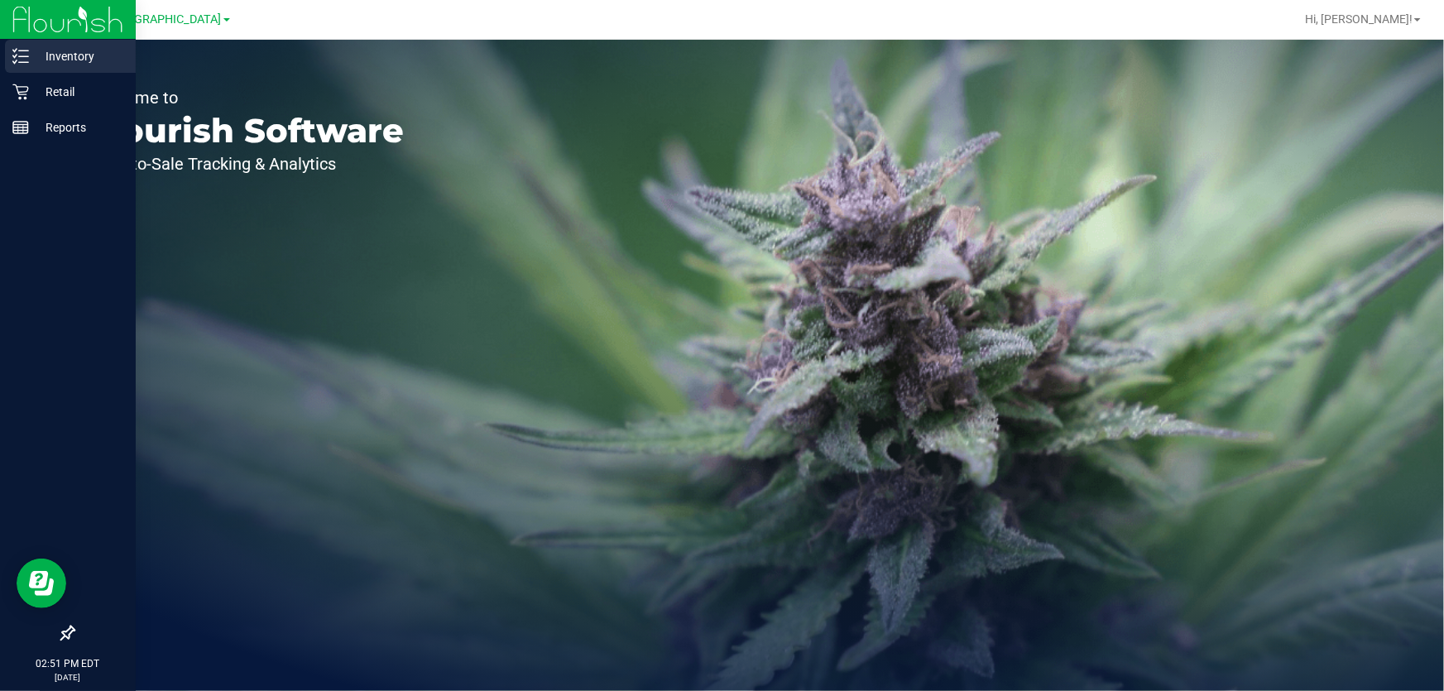
click at [79, 50] on p "Inventory" at bounding box center [78, 56] width 99 height 20
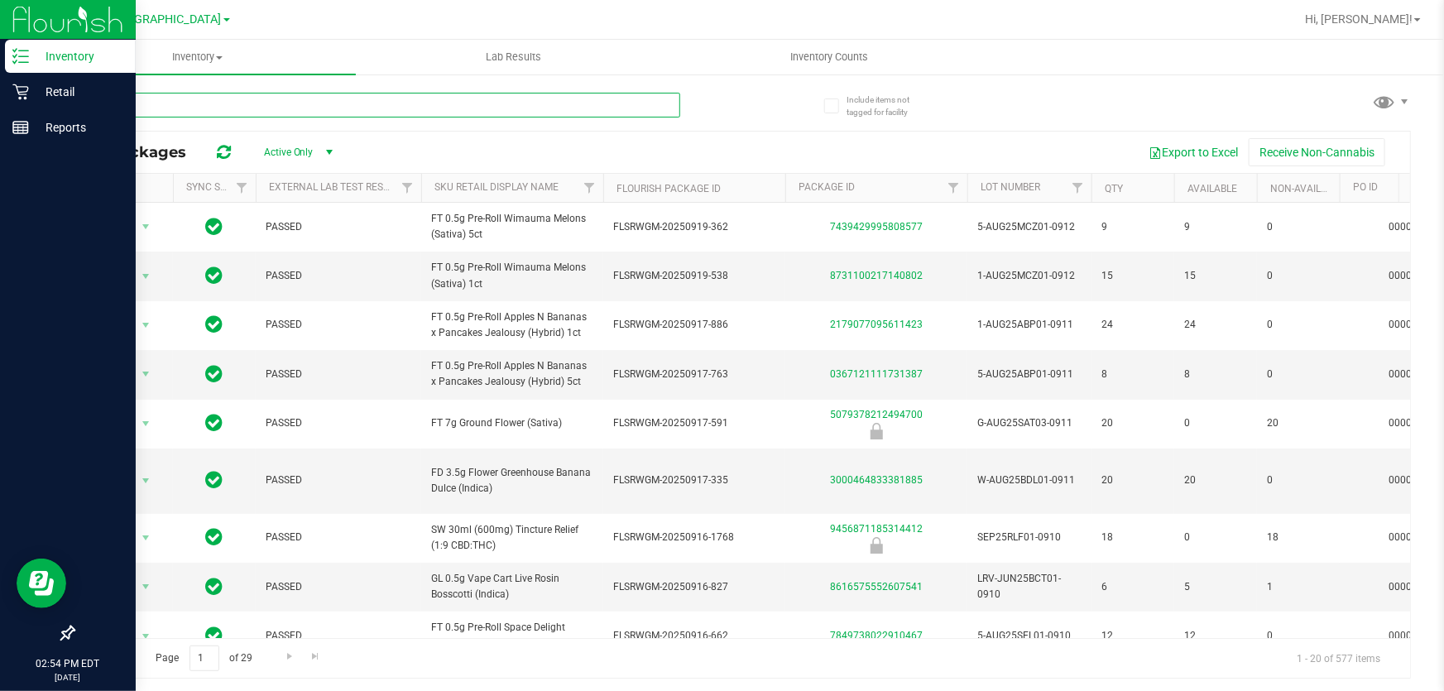
click at [357, 98] on input "text" at bounding box center [376, 105] width 607 height 25
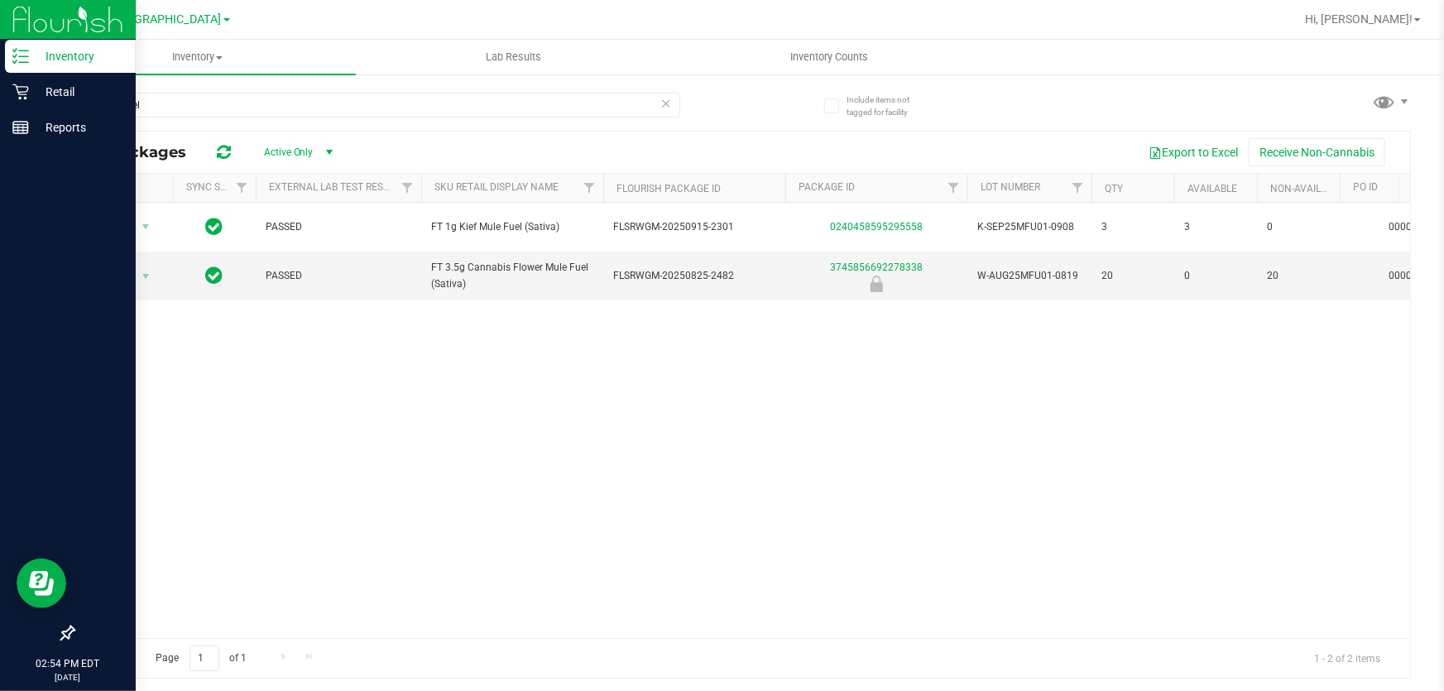
drag, startPoint x: 571, startPoint y: 283, endPoint x: 946, endPoint y: 414, distance: 396.9
click at [1138, 327] on div "Action Action Global inventory Package audit log Print package label Print prod…" at bounding box center [742, 420] width 1336 height 435
click at [946, 414] on div "Action Action Global inventory Package audit log Print package label Print prod…" at bounding box center [742, 420] width 1336 height 435
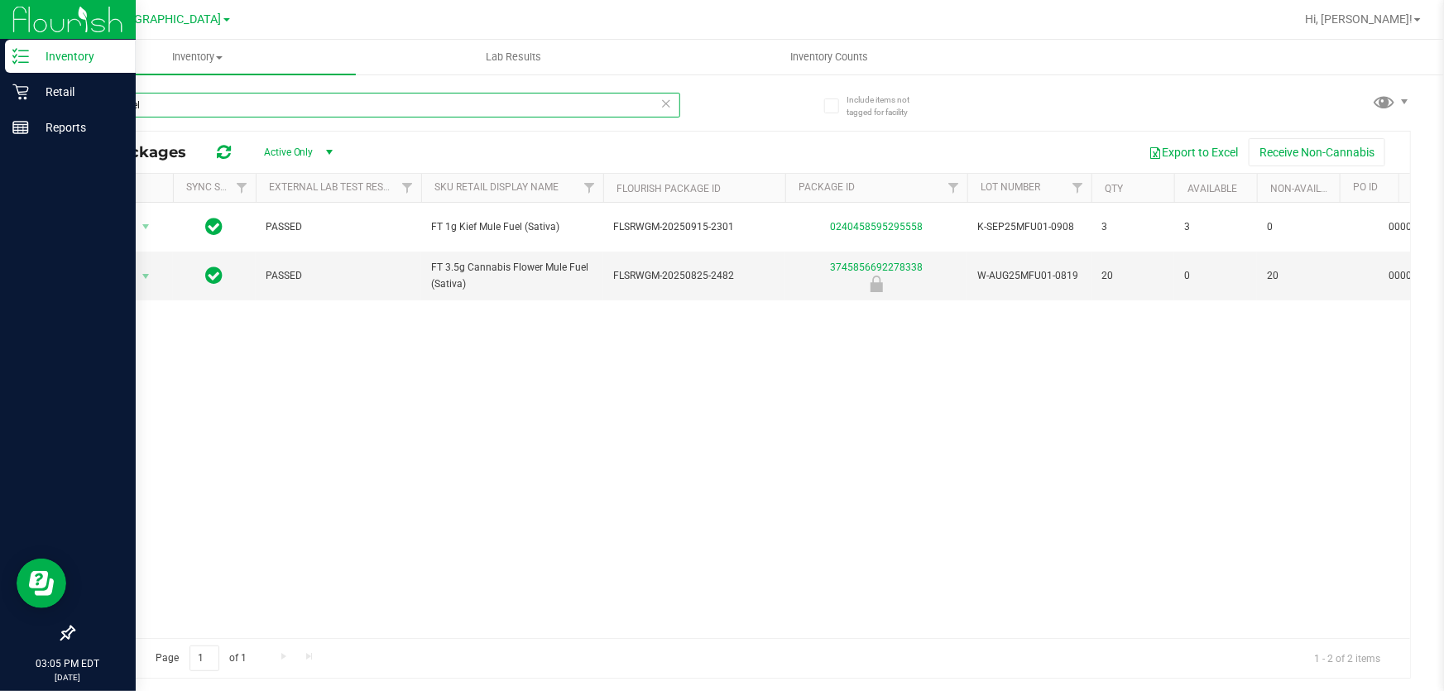
click at [206, 103] on input "mule fuel" at bounding box center [376, 105] width 607 height 25
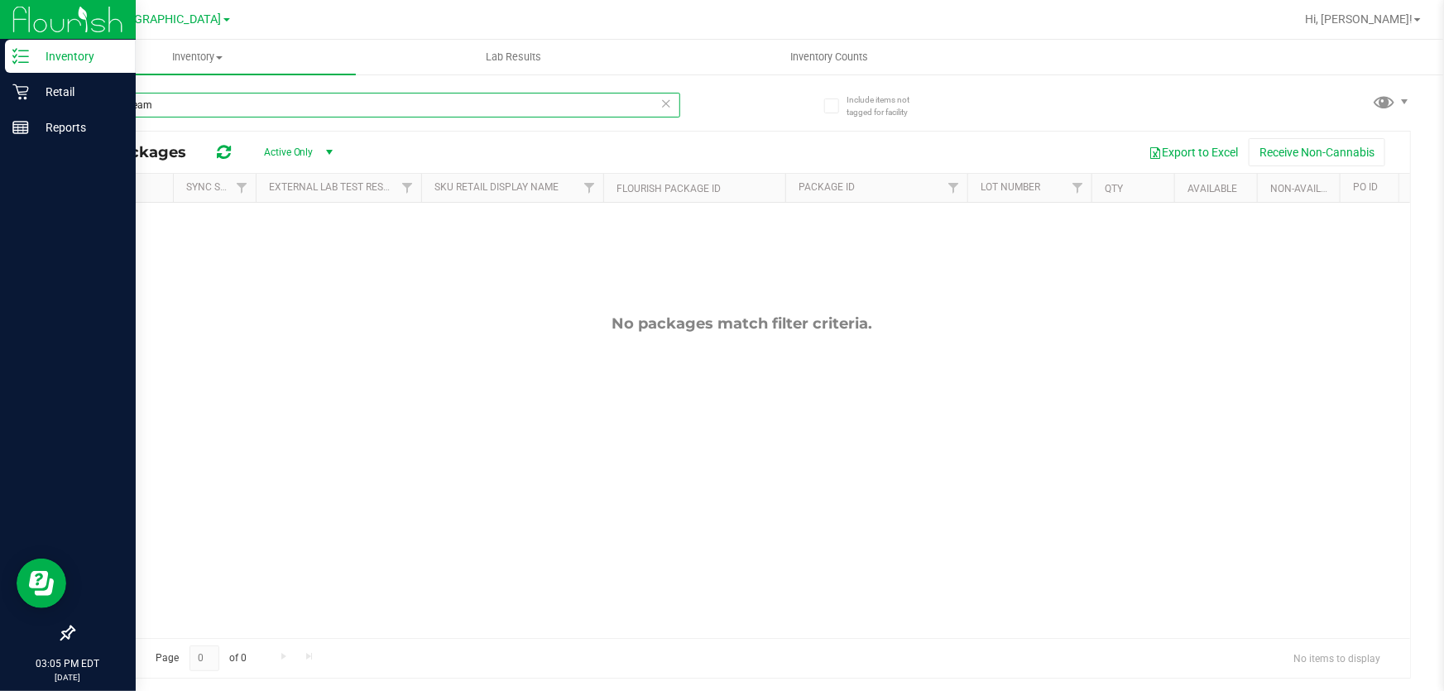
click at [177, 93] on input "mule dream" at bounding box center [376, 105] width 607 height 25
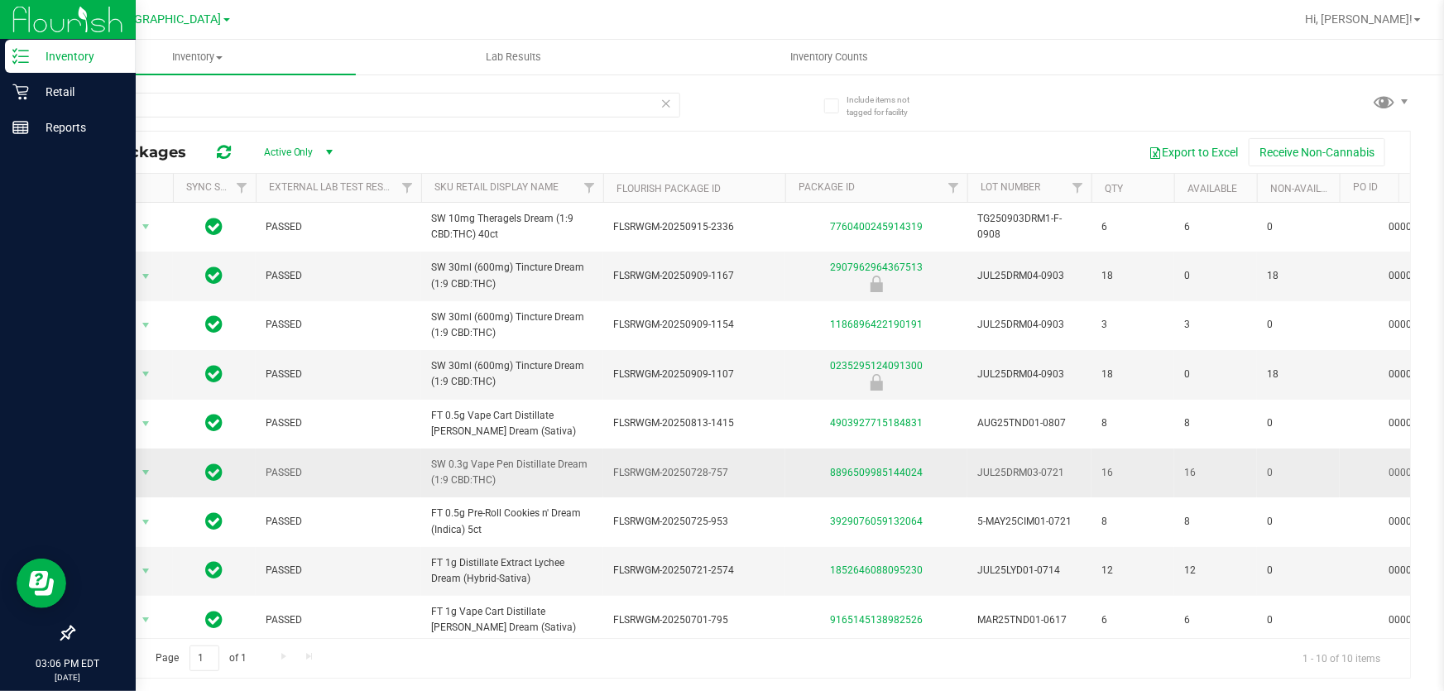
click at [476, 465] on span "SW 0.3g Vape Pen Distillate Dream (1:9 CBD:THC)" at bounding box center [512, 472] width 162 height 31
copy tr "SW 0.3g Vape Pen Distillate Dream (1:9 CBD:THC)"
click at [347, 124] on div "dream" at bounding box center [376, 112] width 607 height 38
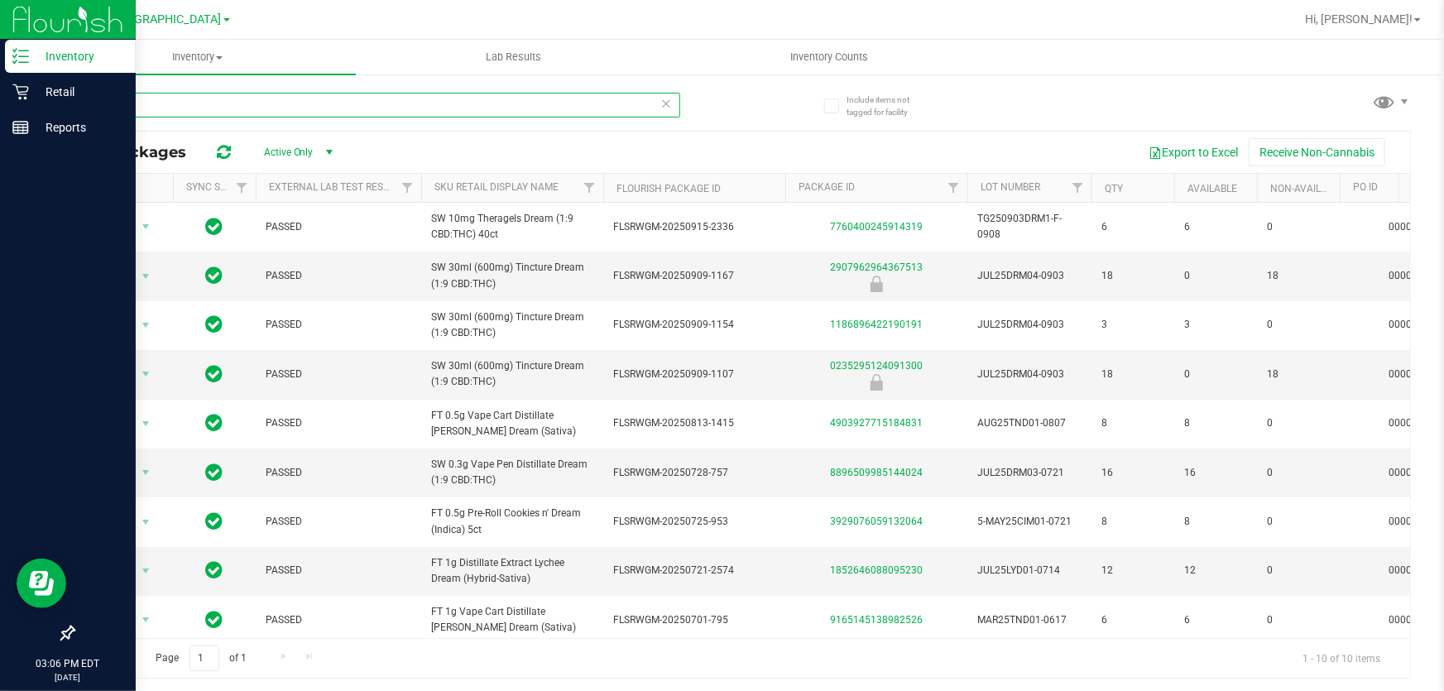
click at [346, 111] on input "dream" at bounding box center [376, 105] width 607 height 25
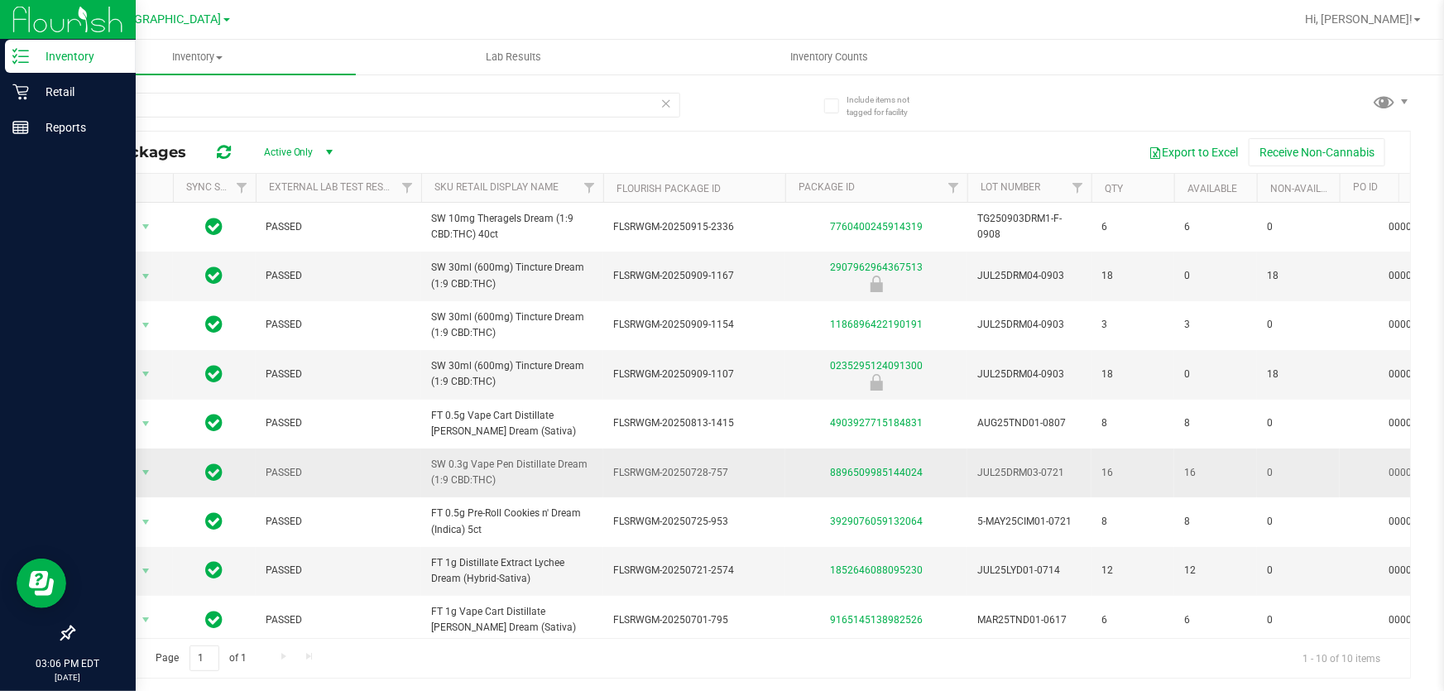
click at [480, 463] on span "SW 0.3g Vape Pen Distillate Dream (1:9 CBD:THC)" at bounding box center [512, 472] width 162 height 31
copy tr "SW 0.3g Vape Pen Distillate Dream (1:9 CBD:THC)"
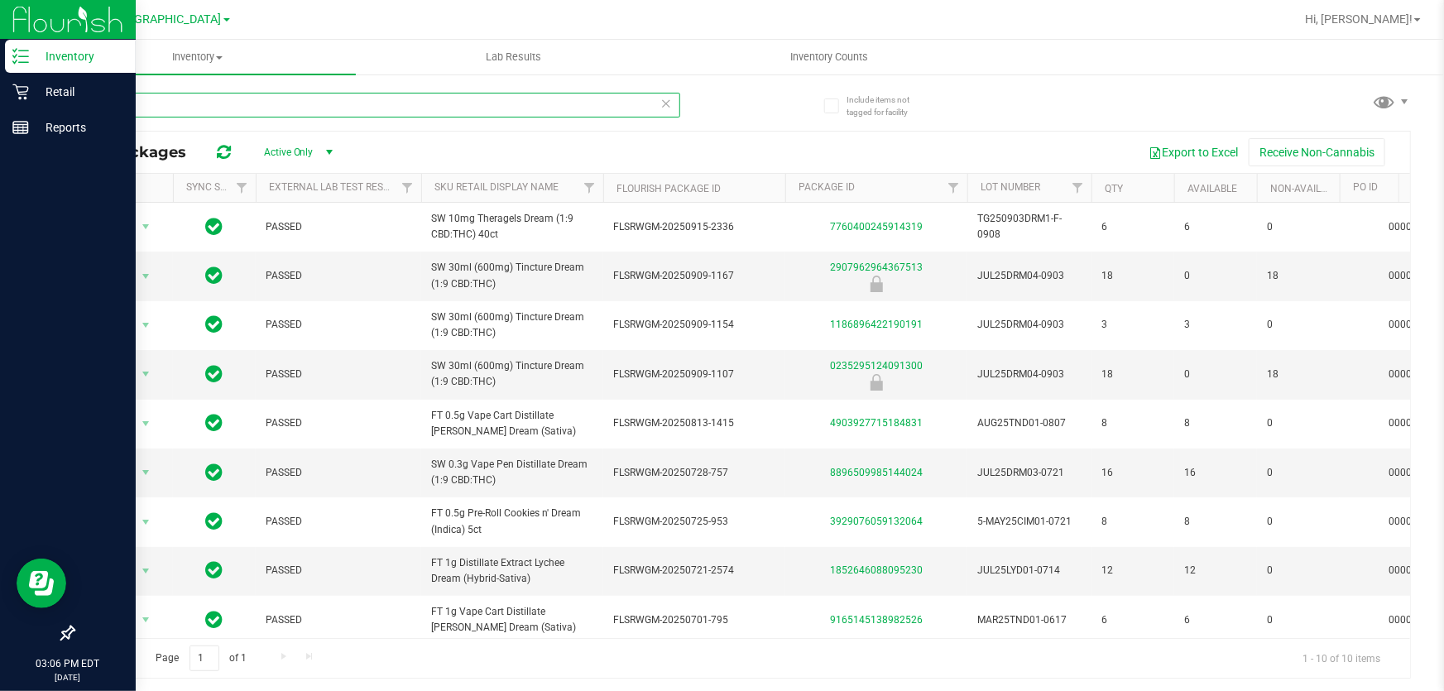
click at [215, 104] on input "dream" at bounding box center [376, 105] width 607 height 25
paste input "SW 0.3g Vape Pen Distillate Dream (1:9 CBD:THC)"
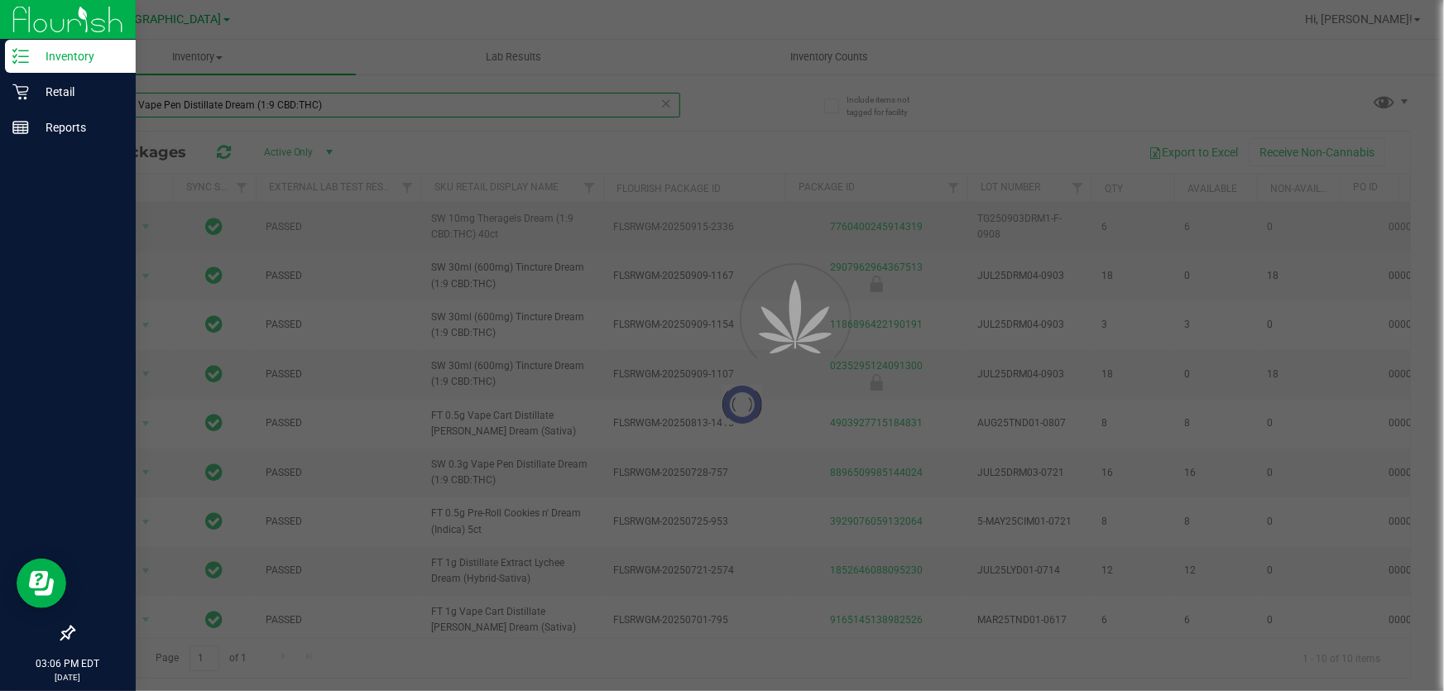
type input "SW 0.3g Vape Pen Distillate Dream (1:9 CBD:THC)"
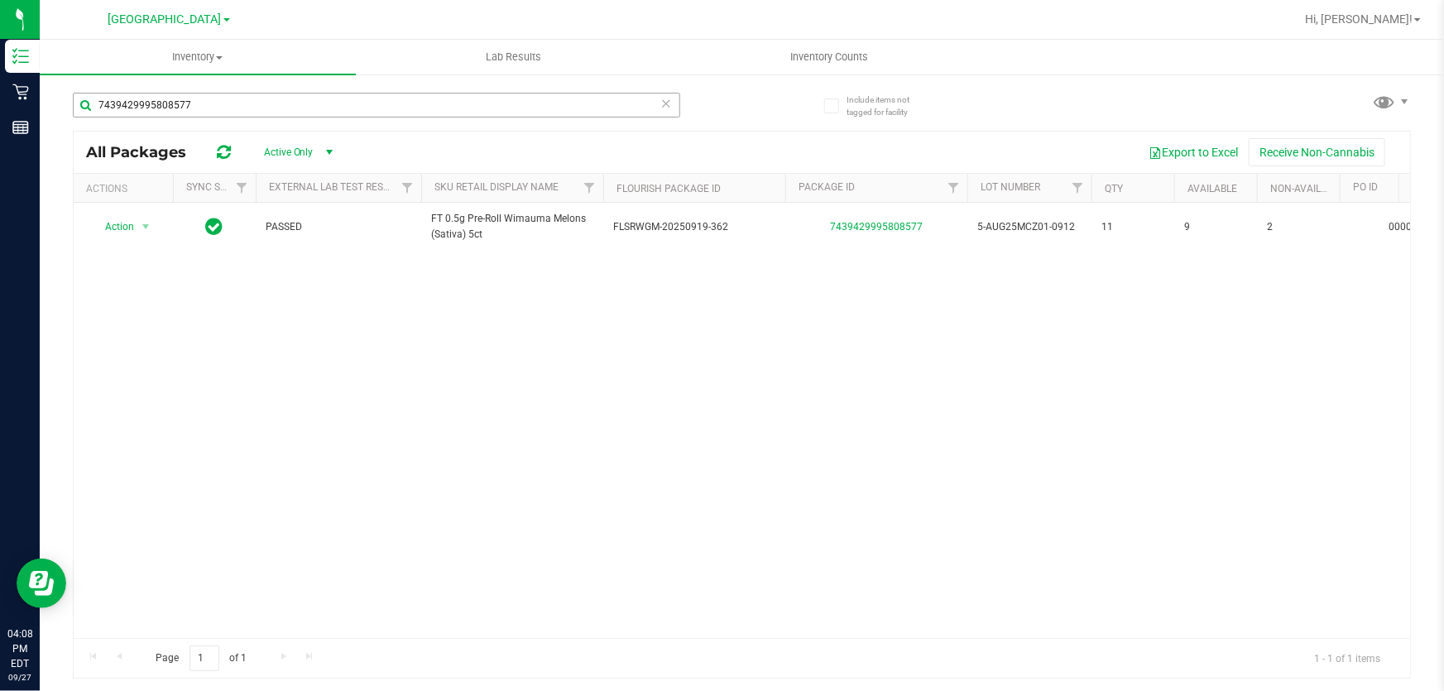
click at [373, 106] on input "7439429995808577" at bounding box center [376, 105] width 607 height 25
click at [373, 103] on input "7439429995808577" at bounding box center [376, 105] width 607 height 25
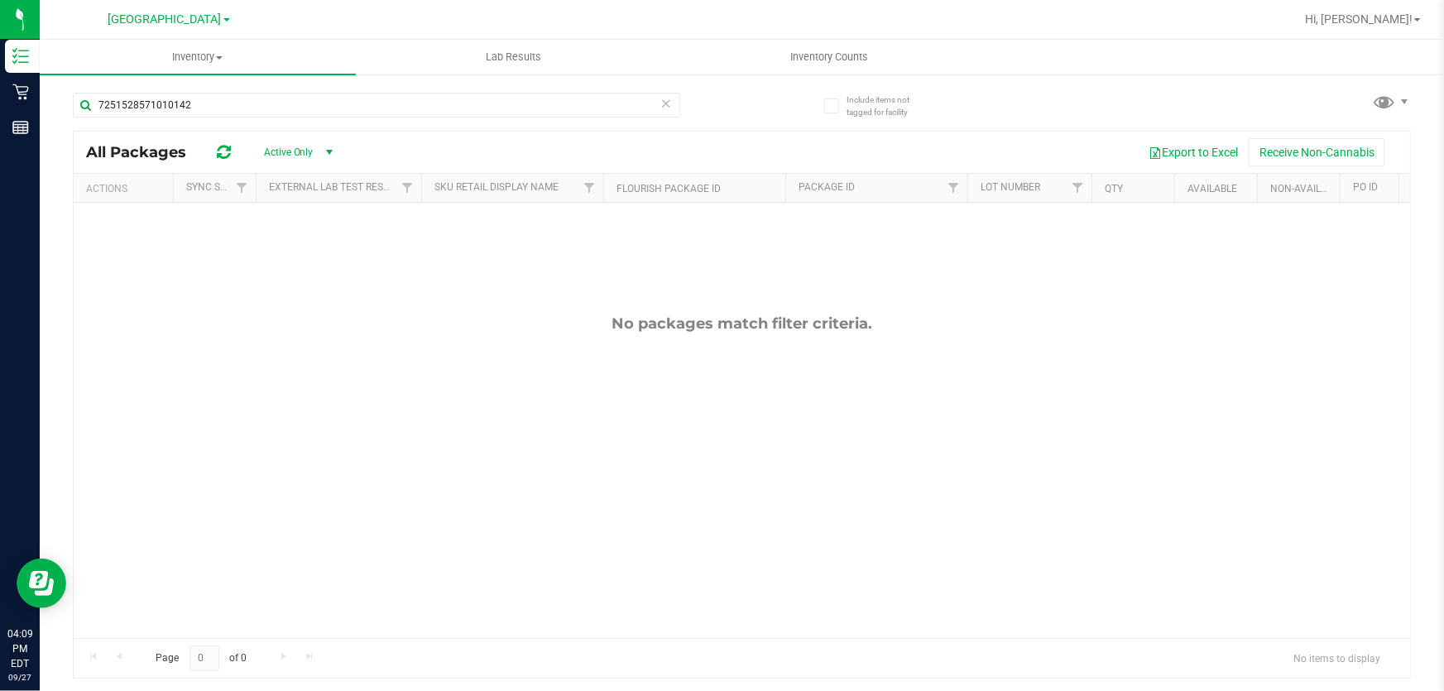
type input "7251528571010142"
